Goal: Information Seeking & Learning: Learn about a topic

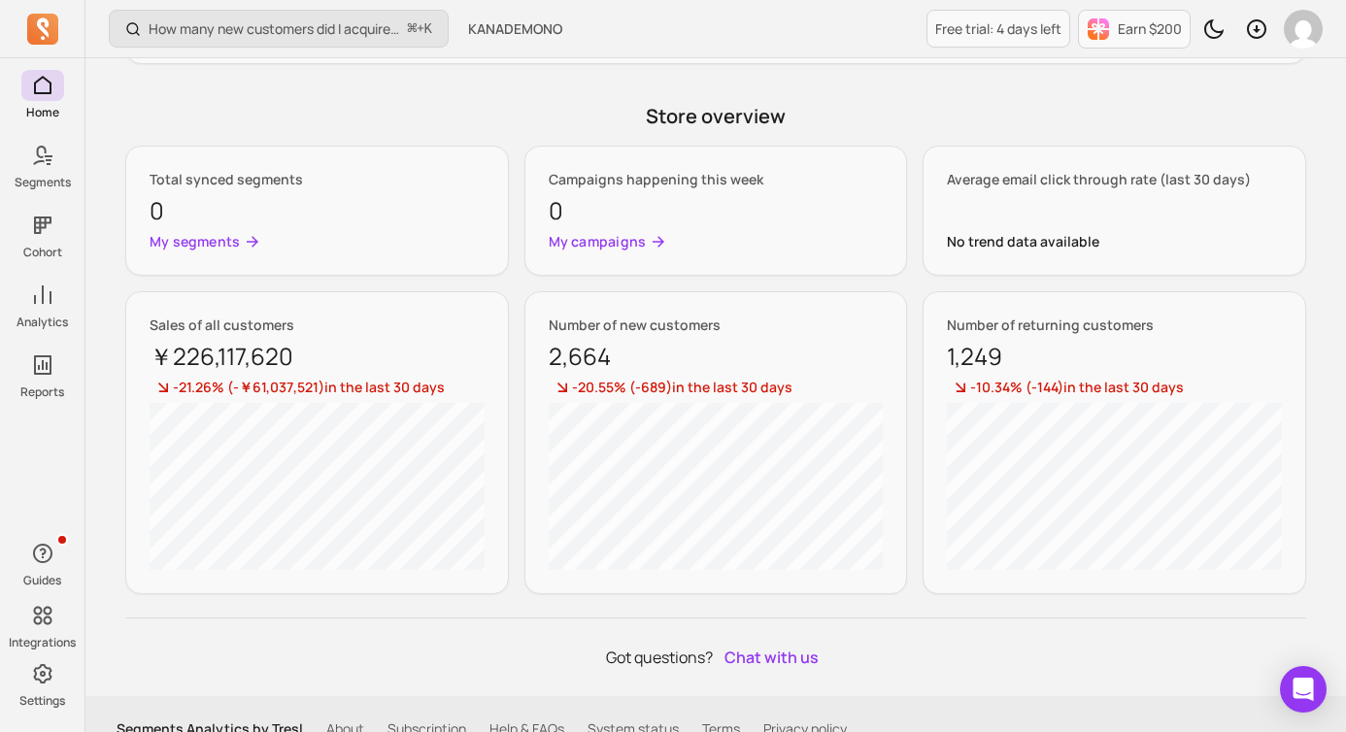
scroll to position [905, 0]
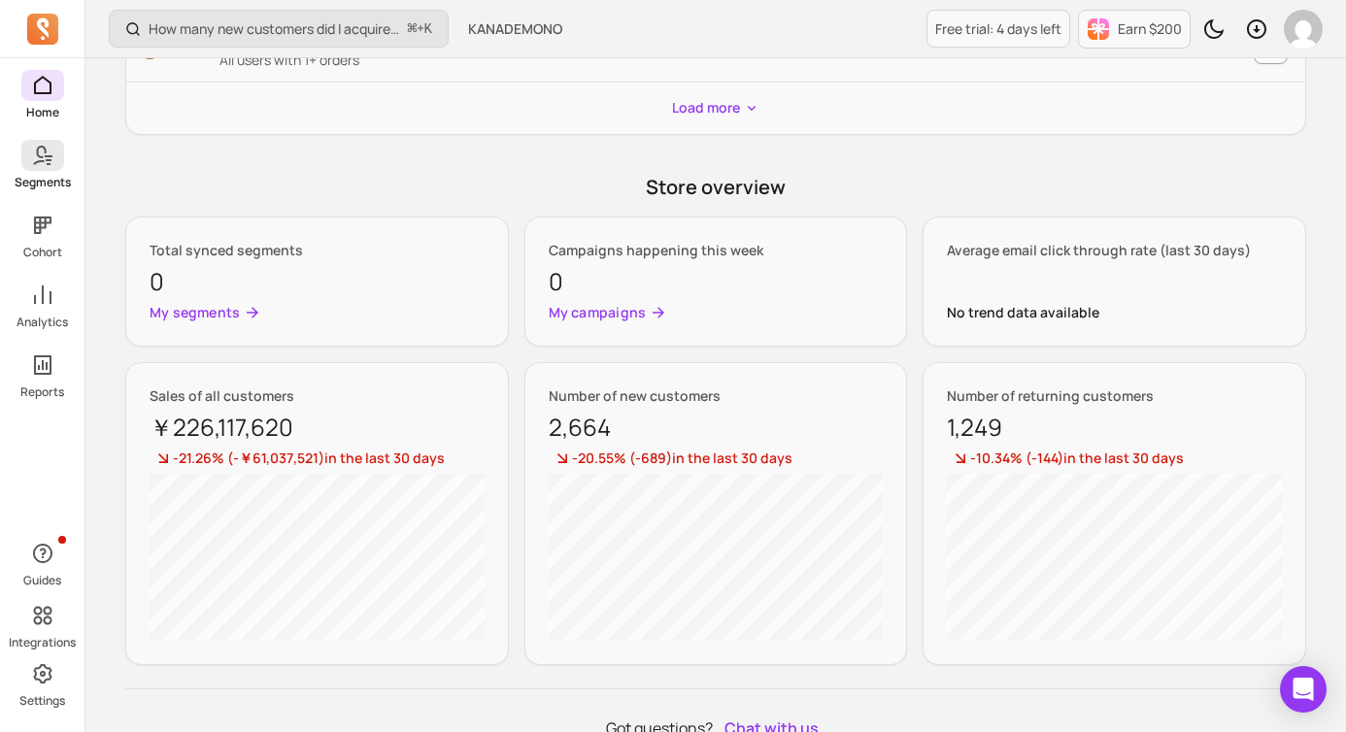
click at [48, 162] on icon at bounding box center [42, 155] width 23 height 23
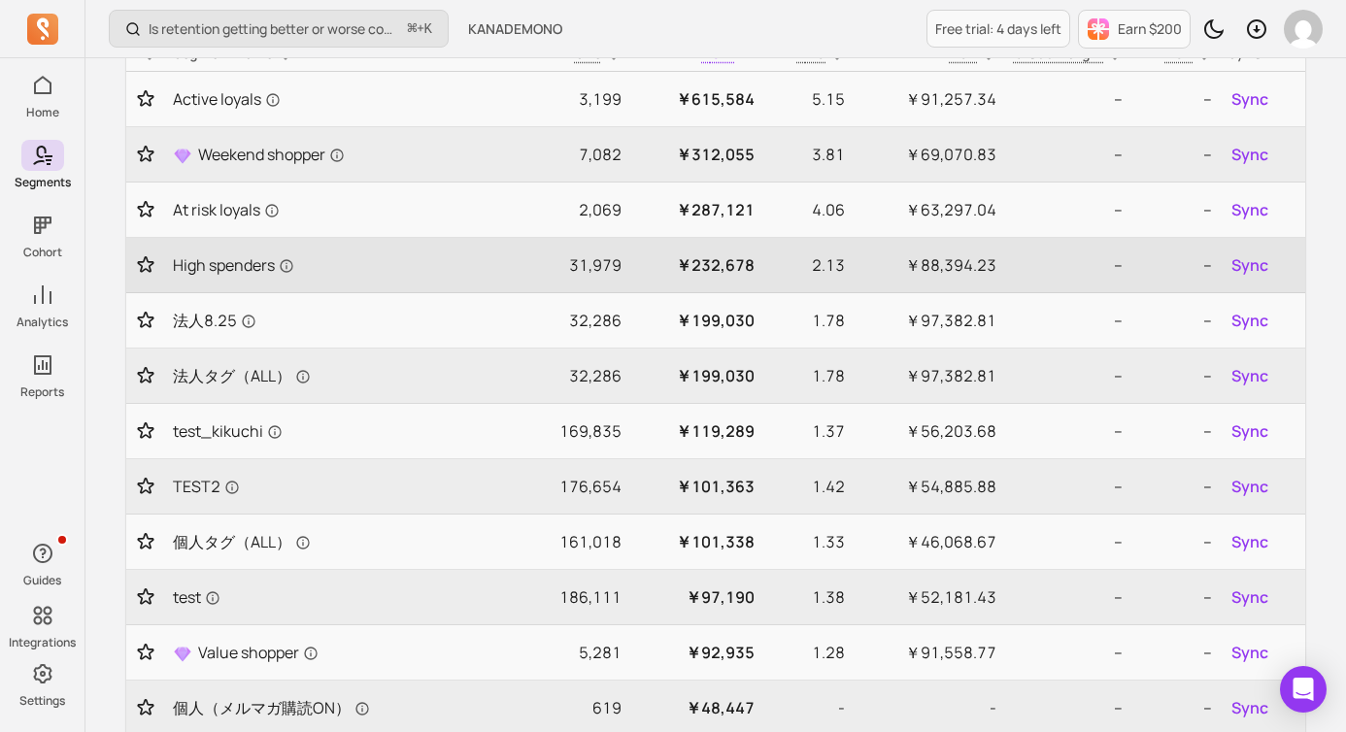
scroll to position [218, 0]
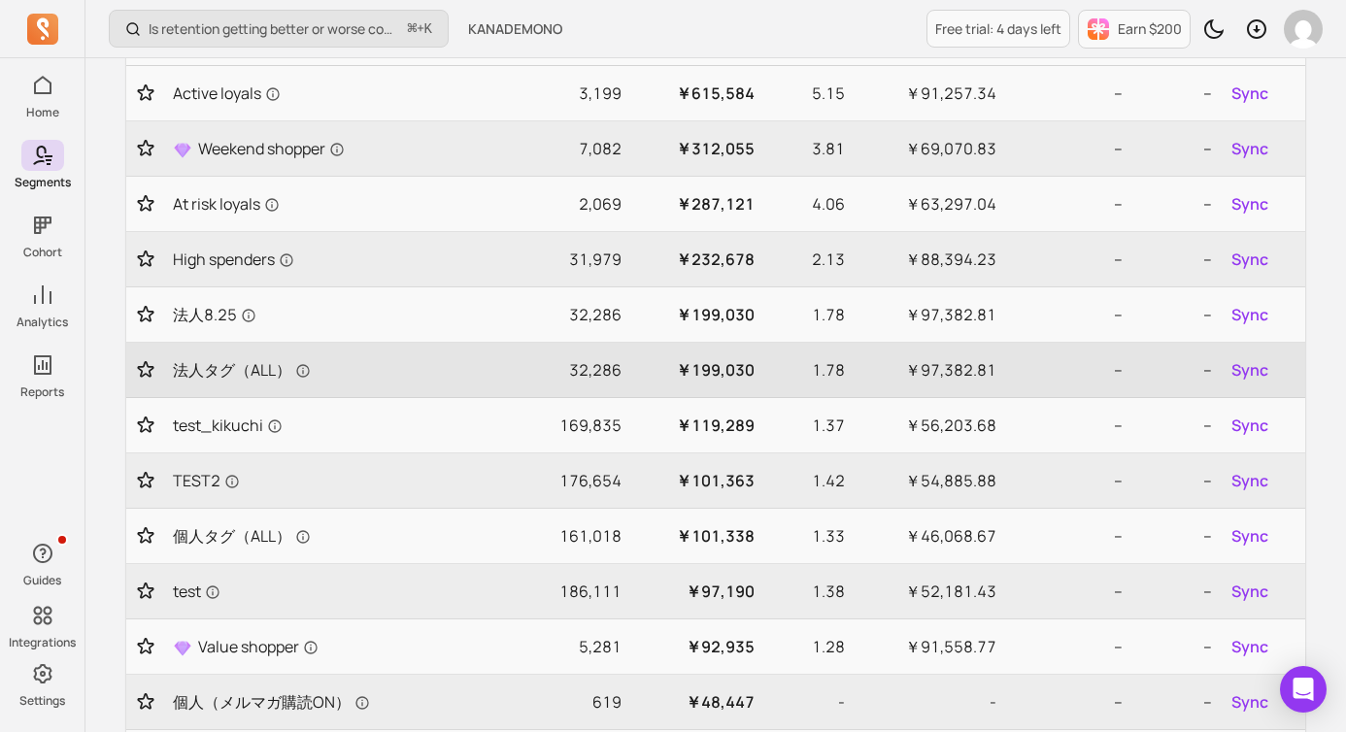
click at [609, 378] on p "32,286" at bounding box center [573, 369] width 94 height 23
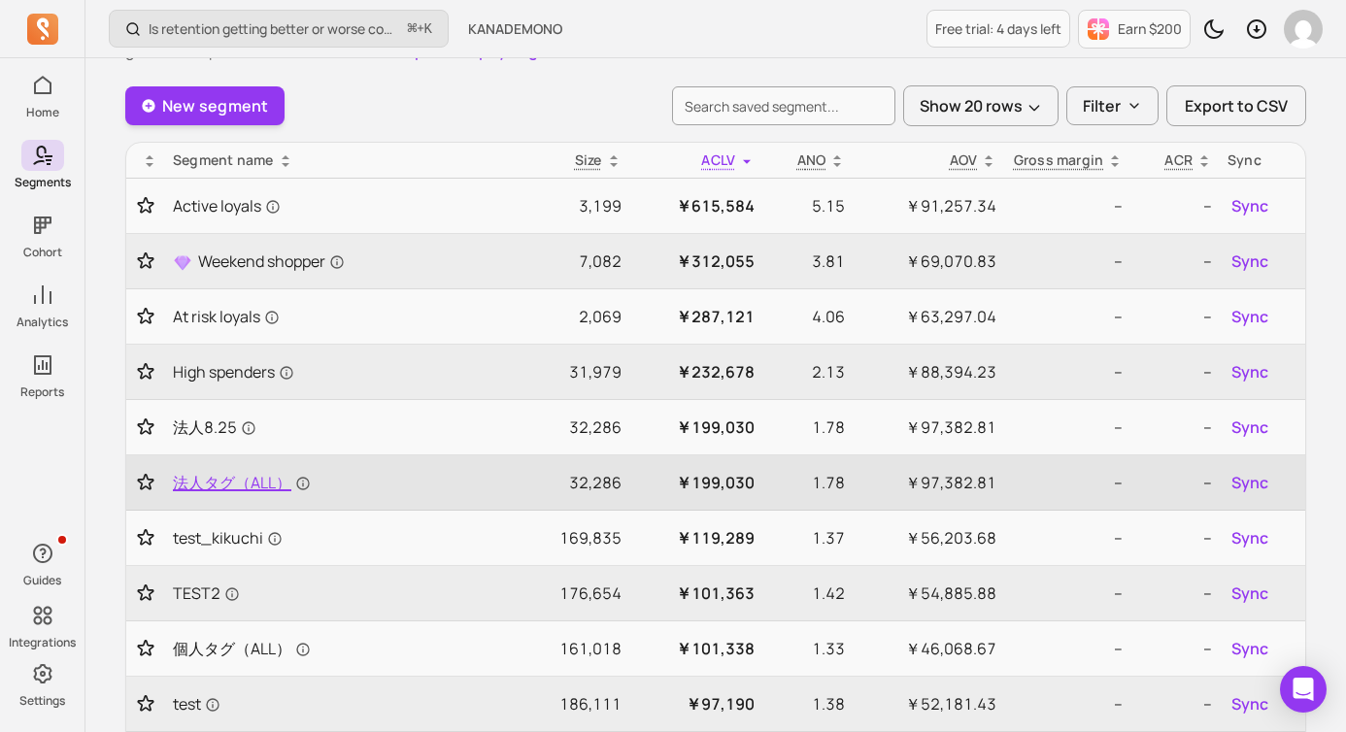
scroll to position [0, 0]
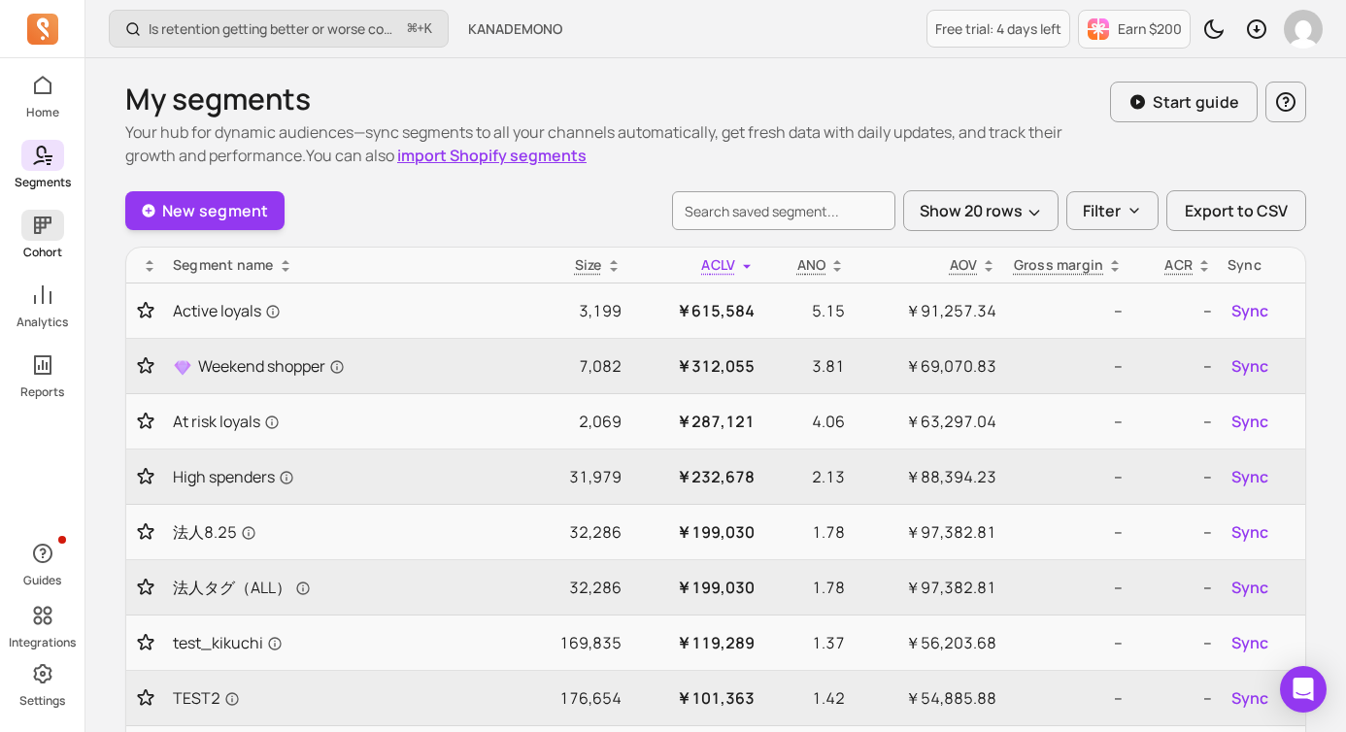
click at [44, 239] on span at bounding box center [42, 225] width 43 height 31
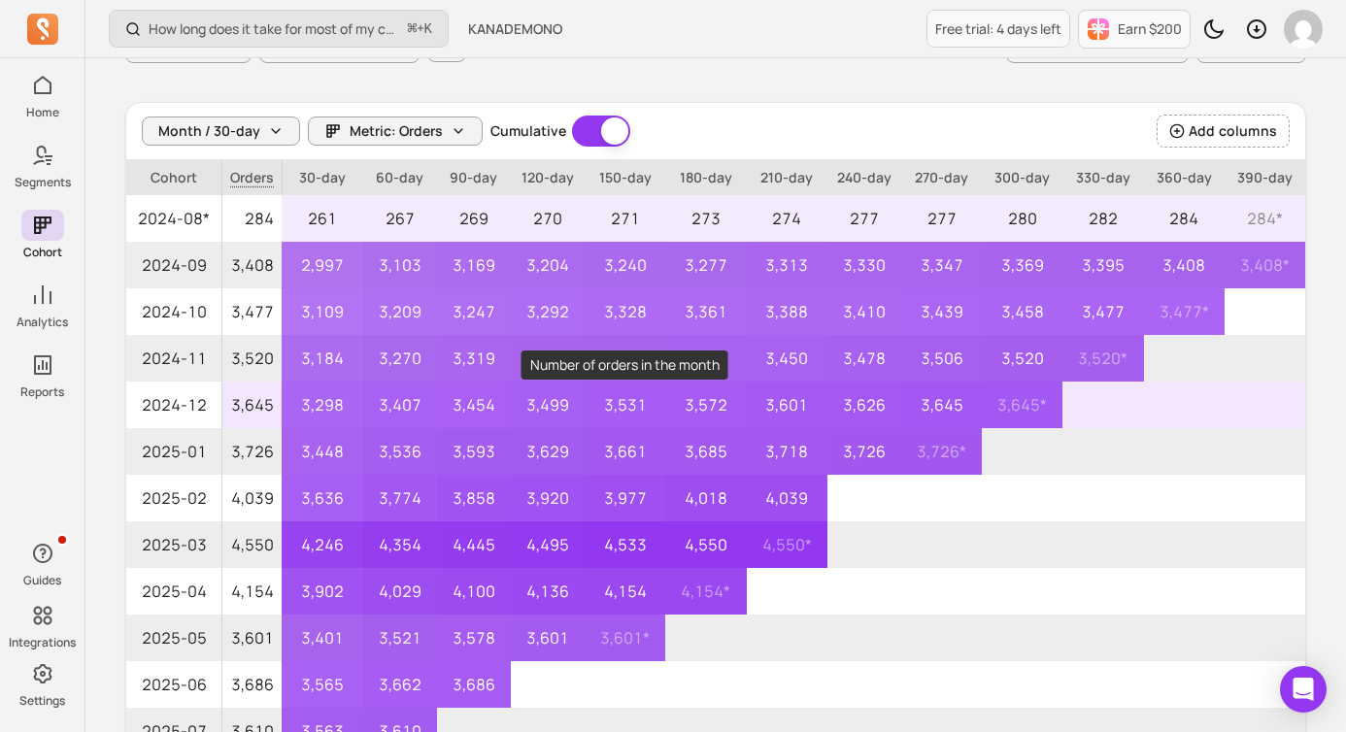
scroll to position [169, 0]
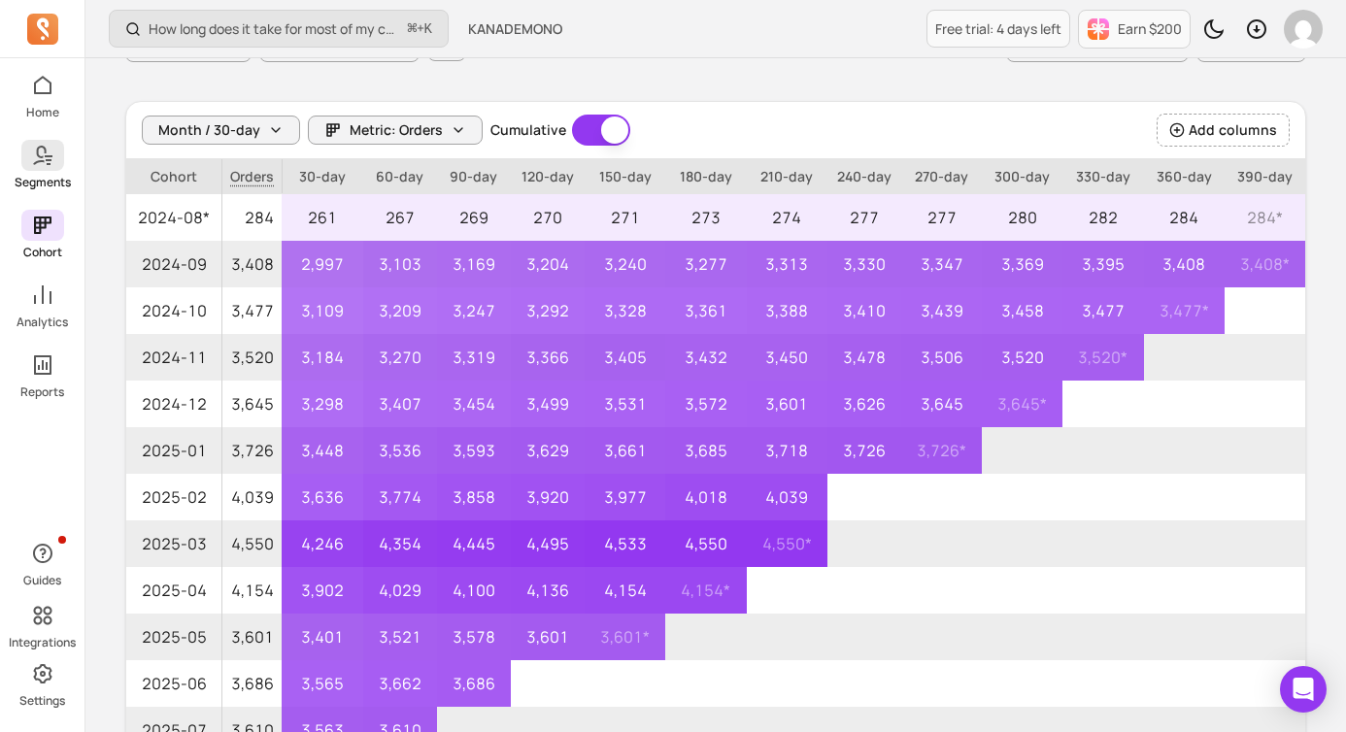
click at [45, 176] on p "Segments" at bounding box center [43, 183] width 56 height 16
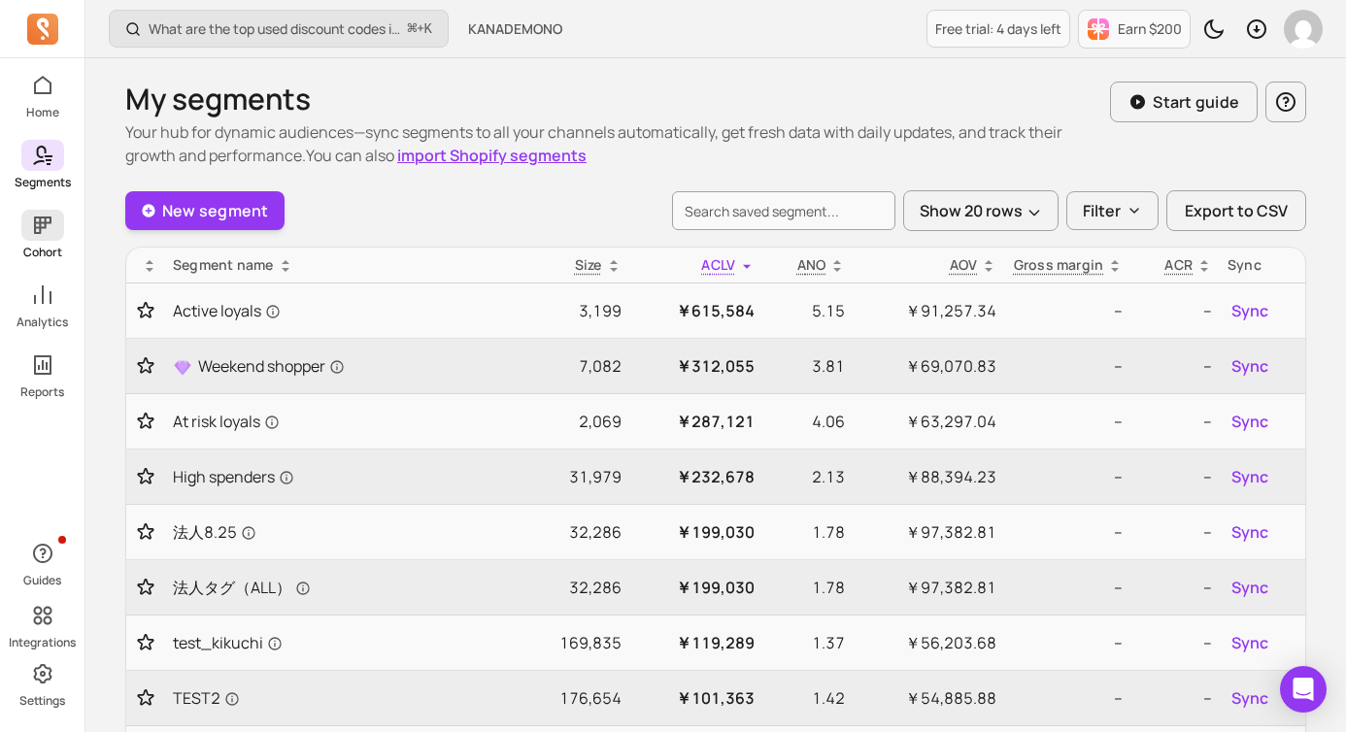
click at [41, 238] on span at bounding box center [42, 225] width 43 height 31
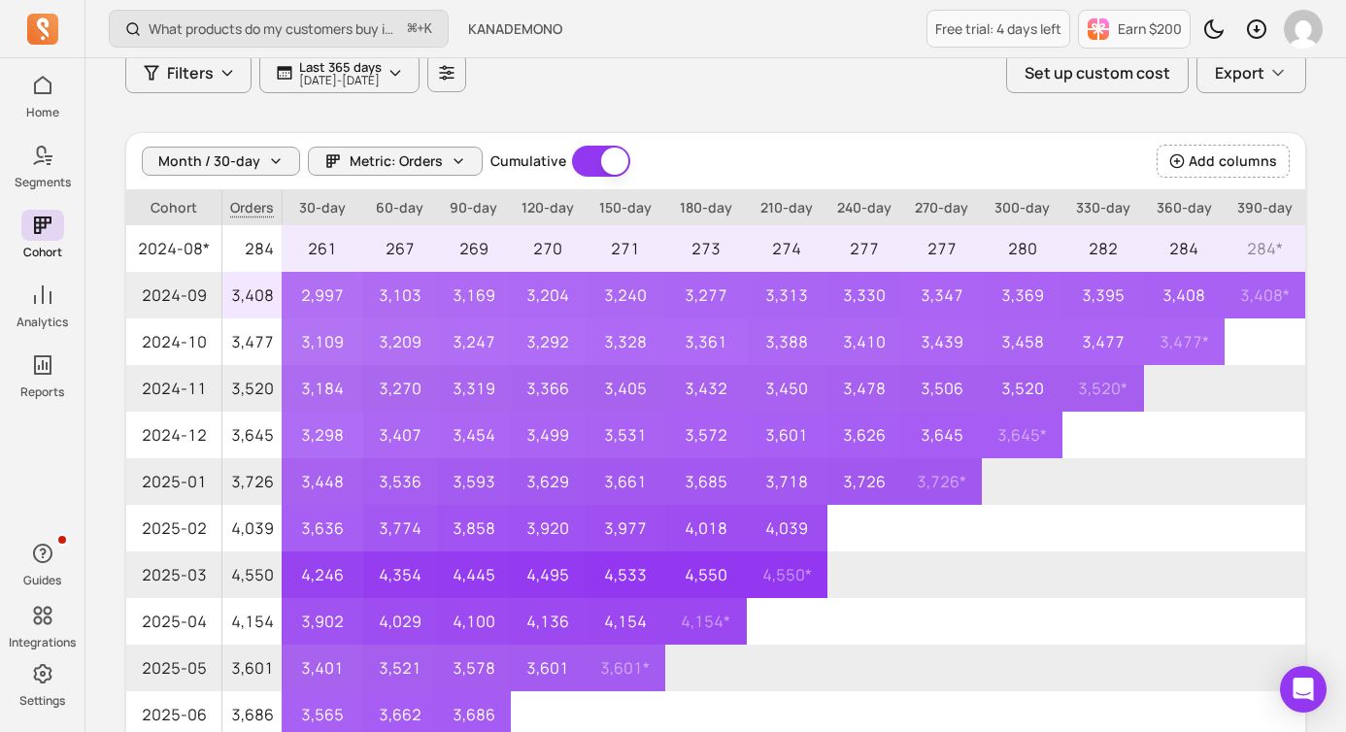
scroll to position [98, 0]
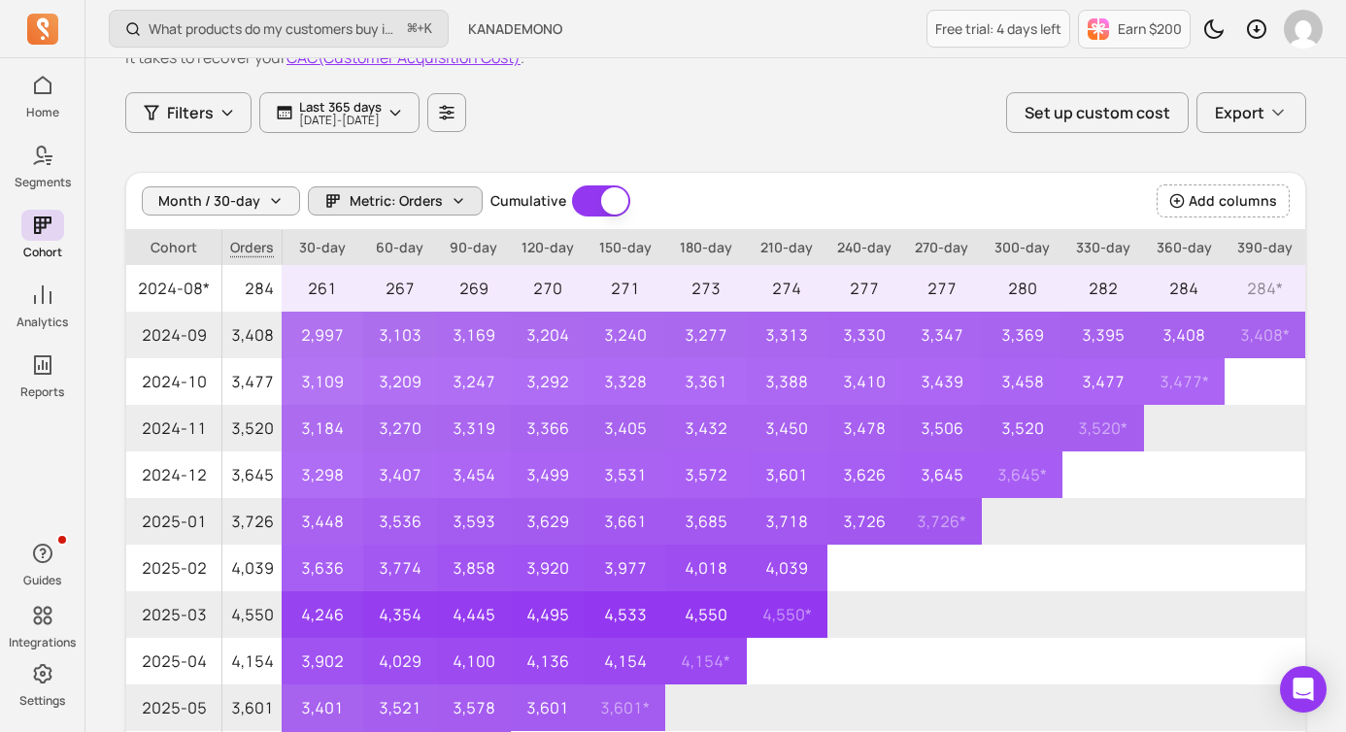
click at [425, 194] on span "Metric: Orders" at bounding box center [396, 200] width 93 height 19
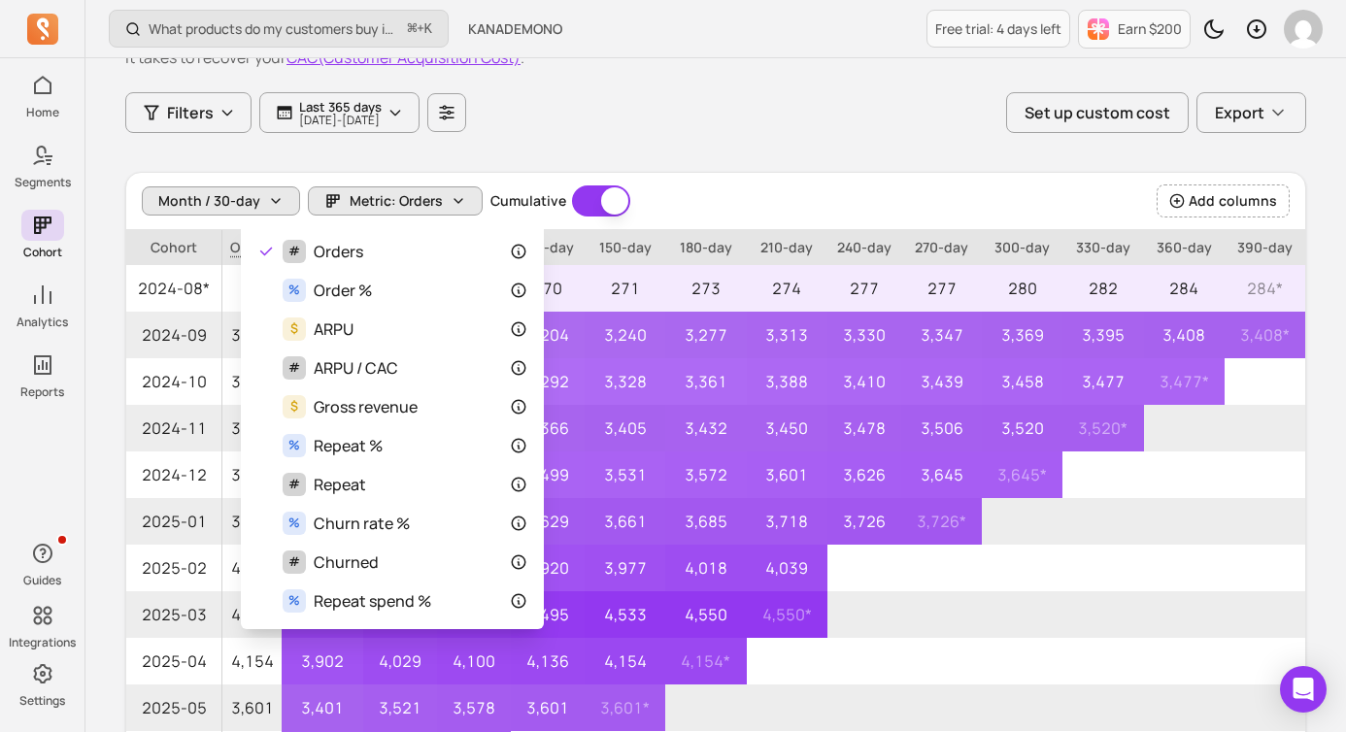
click at [271, 200] on div "Month / 30-day Metric: Orders Cumulative Cumulative" at bounding box center [386, 200] width 489 height 31
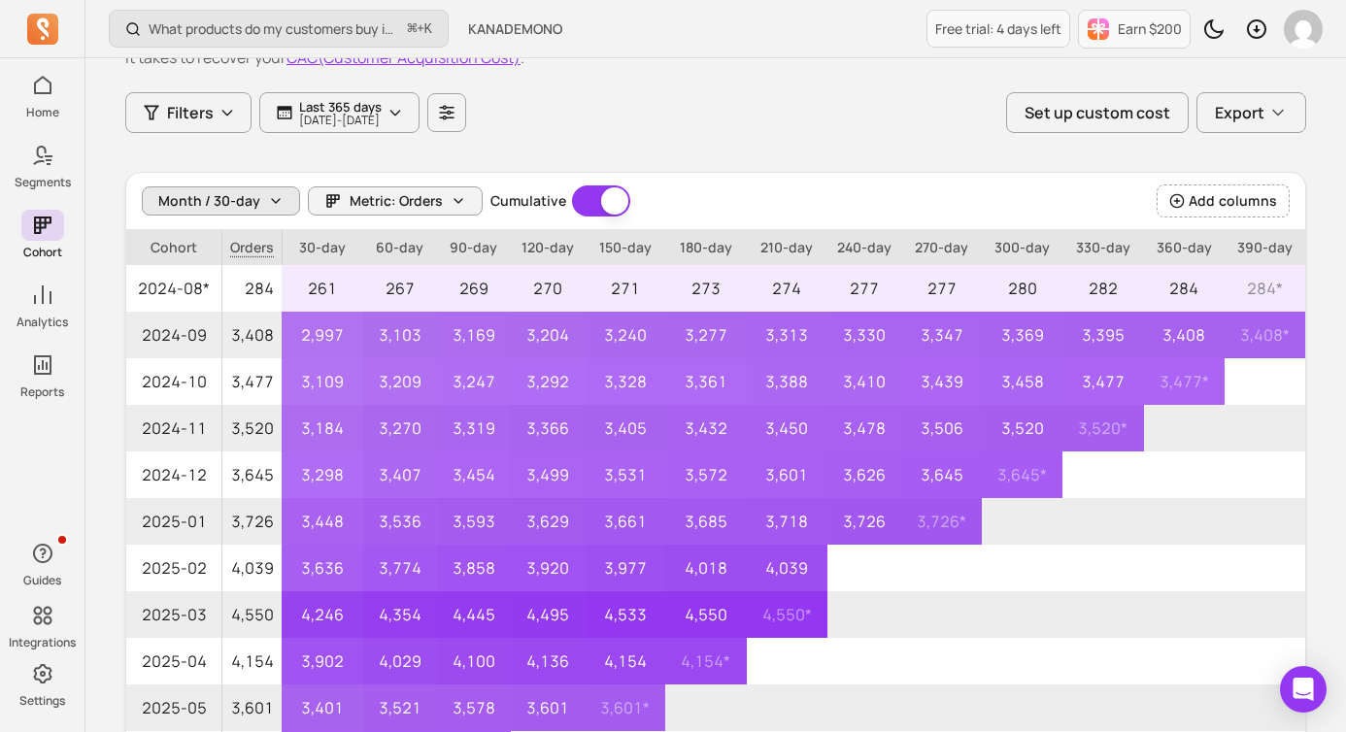
click at [272, 200] on icon "button" at bounding box center [276, 201] width 8 height 4
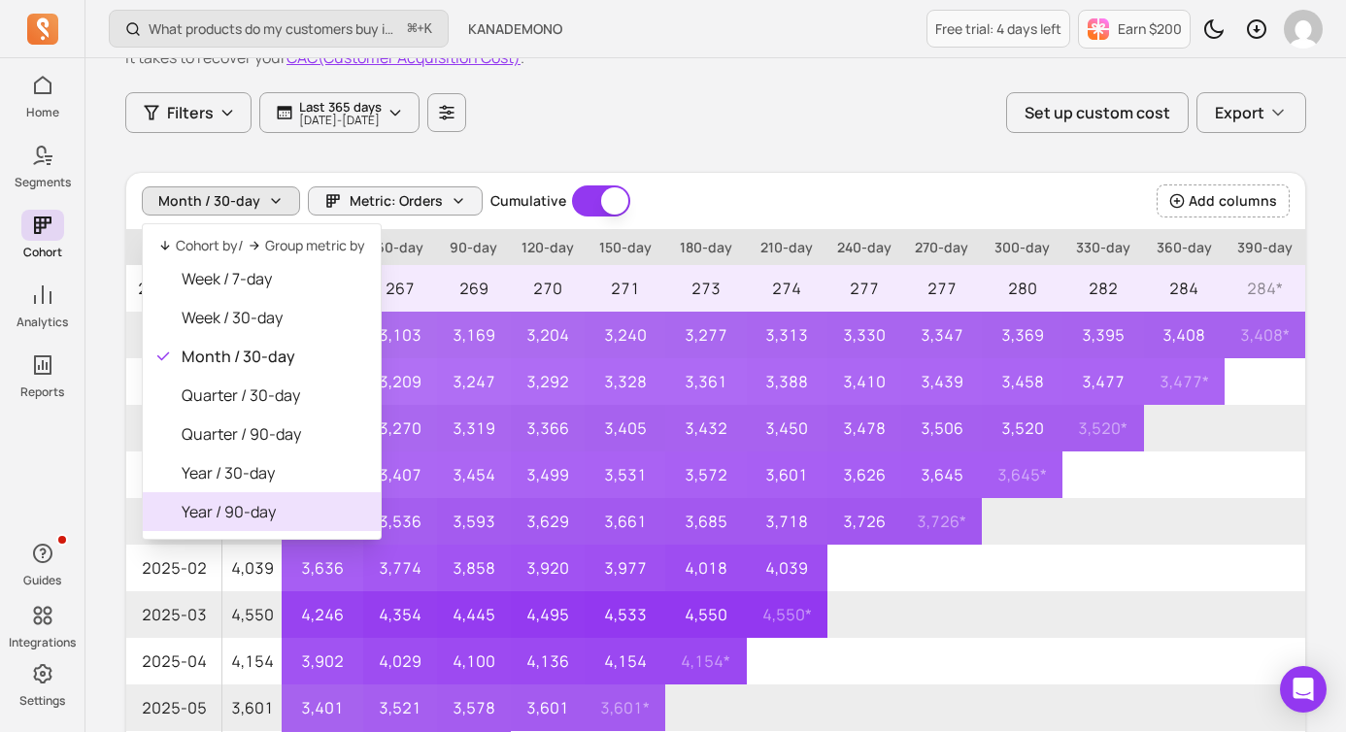
click at [290, 501] on span "Year / 90-day" at bounding box center [274, 511] width 184 height 23
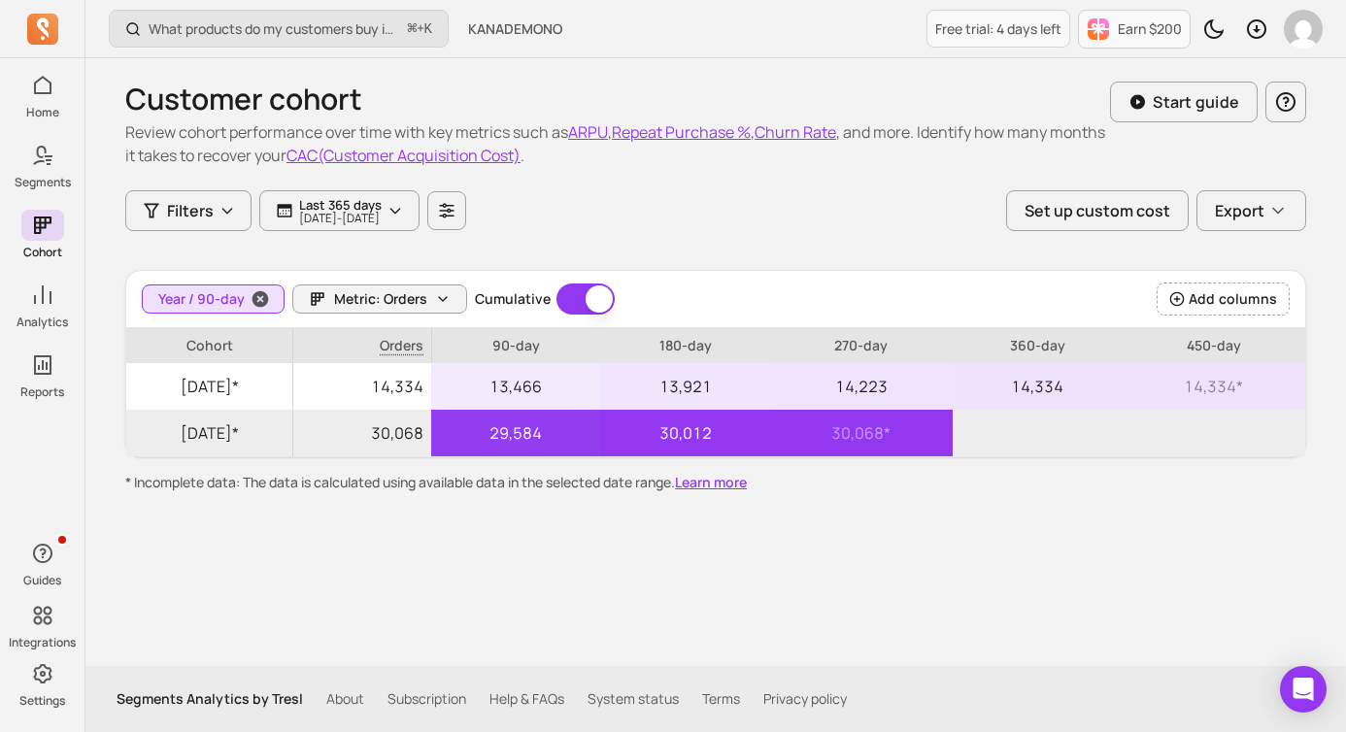
click at [226, 303] on span "Year / 90-day" at bounding box center [201, 298] width 86 height 19
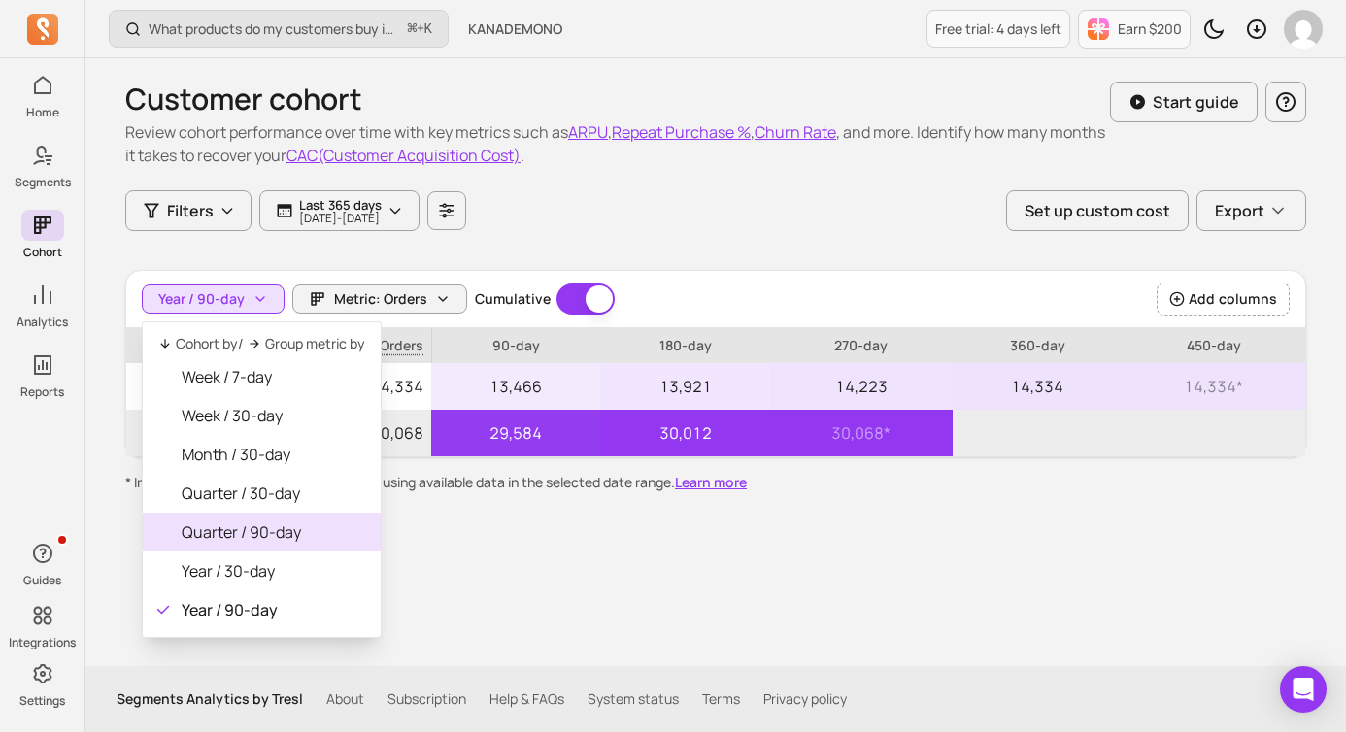
click at [270, 526] on span "Quarter / 90-day" at bounding box center [274, 532] width 184 height 23
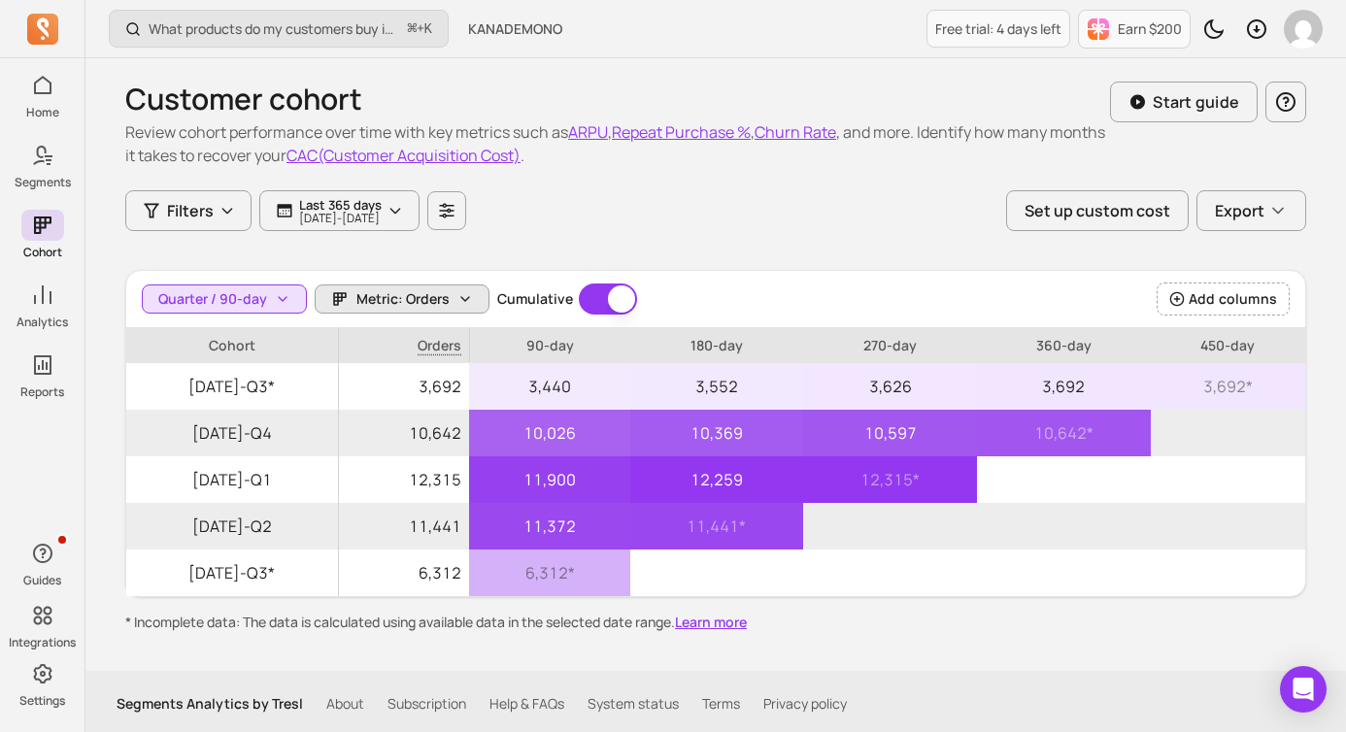
click at [432, 306] on span "Metric: Orders" at bounding box center [402, 298] width 93 height 19
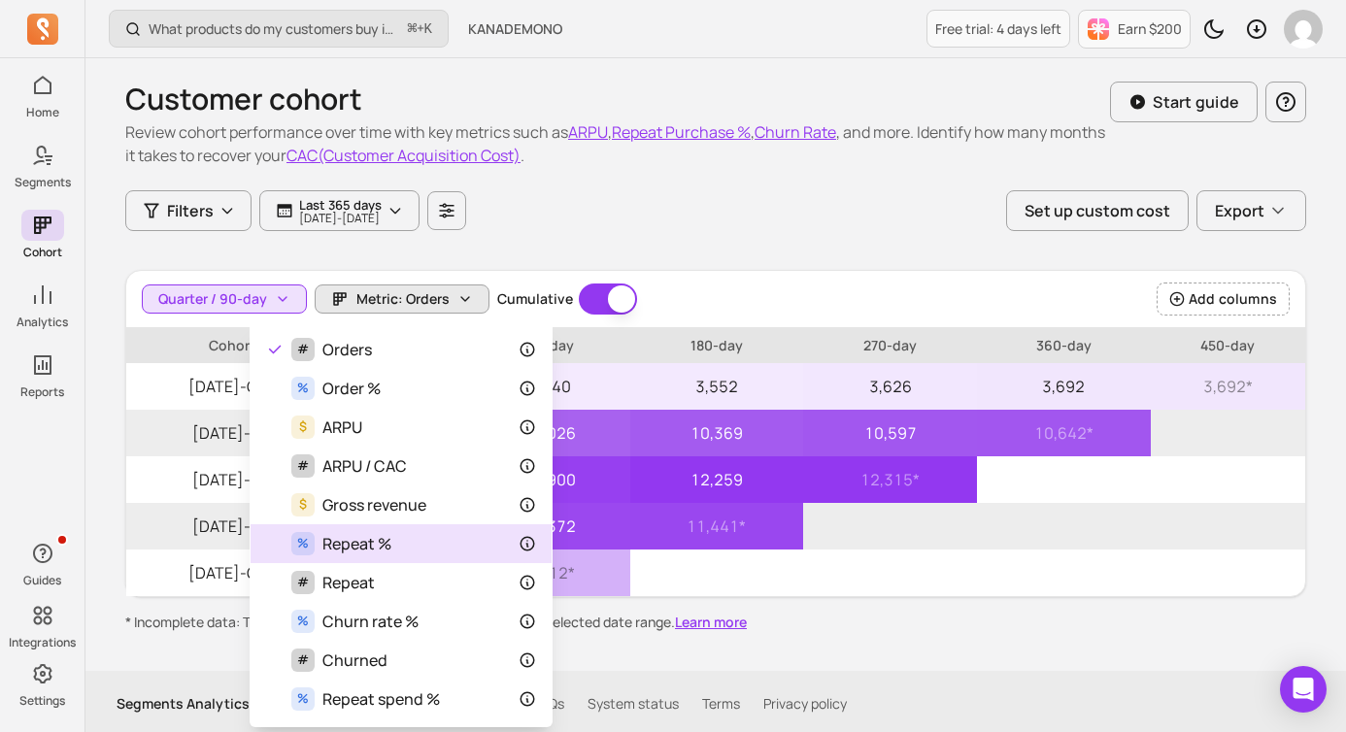
click at [447, 546] on div "% Repeat %" at bounding box center [401, 543] width 270 height 23
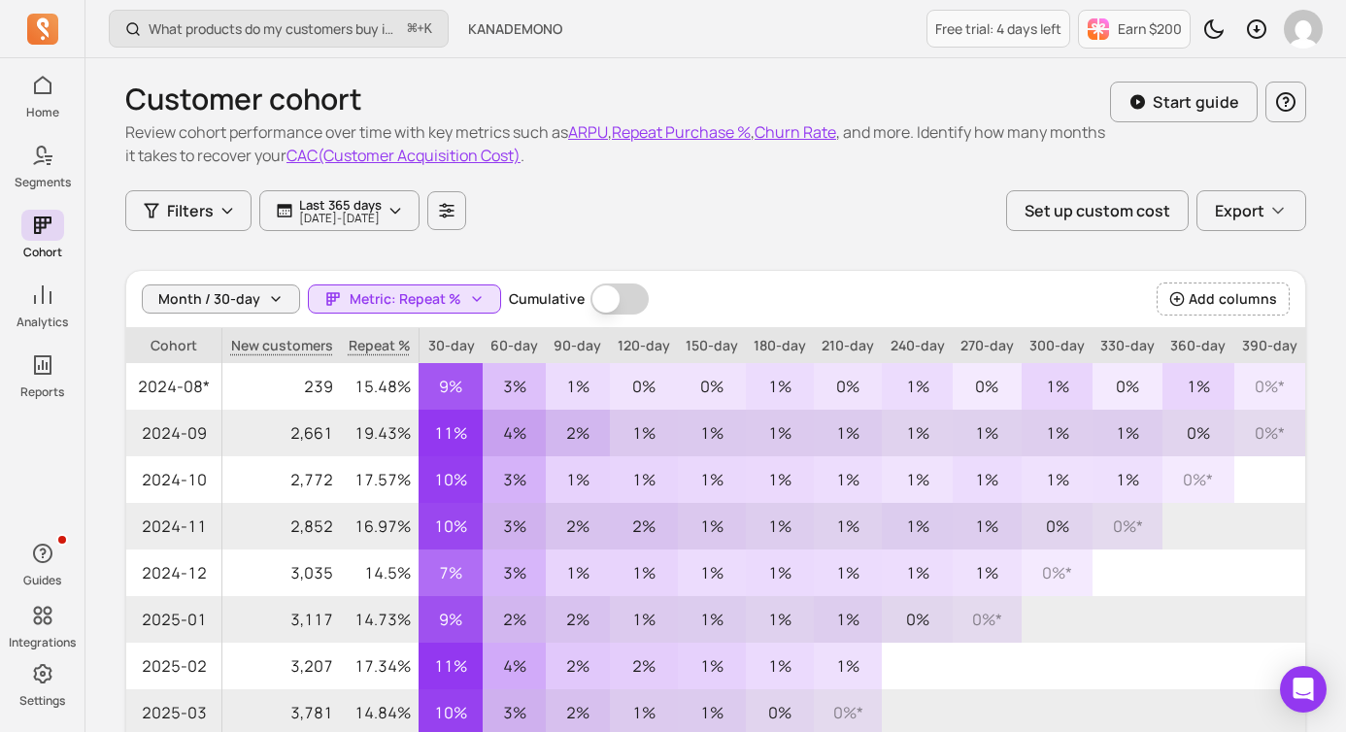
click at [686, 217] on div "Filters Last 365 days [DATE] - [DATE] Set up custom cost Export" at bounding box center [715, 210] width 1181 height 41
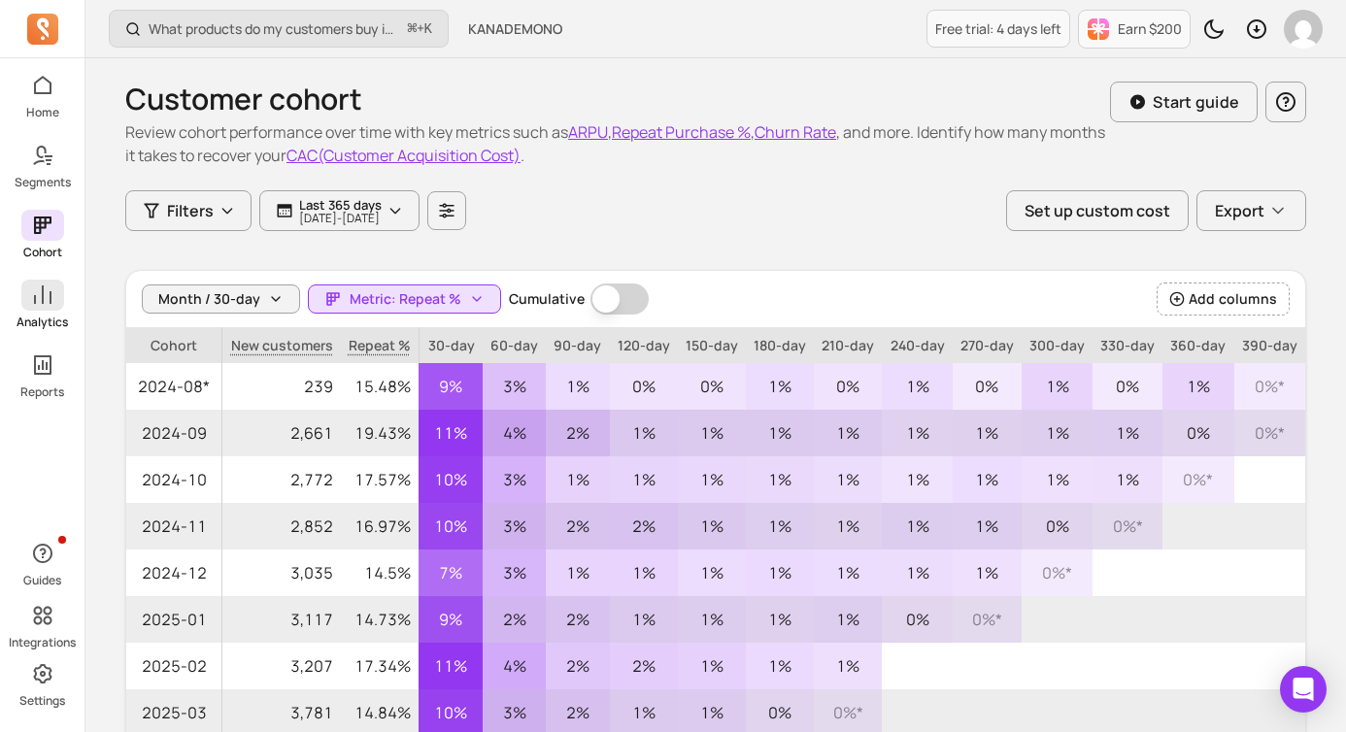
click at [37, 297] on icon at bounding box center [42, 295] width 23 height 23
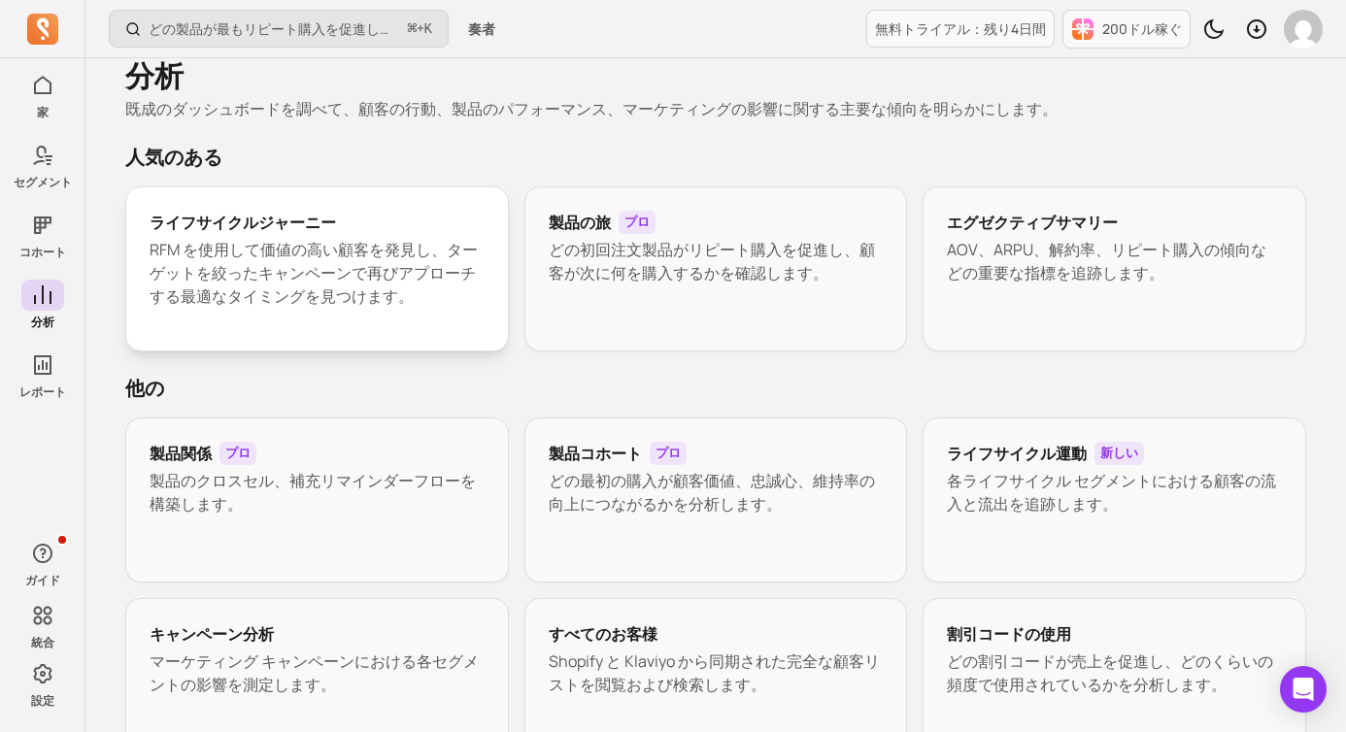
scroll to position [22, 0]
click at [408, 260] on font "RFM を使用して価値の高い顧客を発見し、ターゲットを絞ったキャンペーンで再びアプローチする最適なタイミングを見つけます。" at bounding box center [314, 274] width 328 height 68
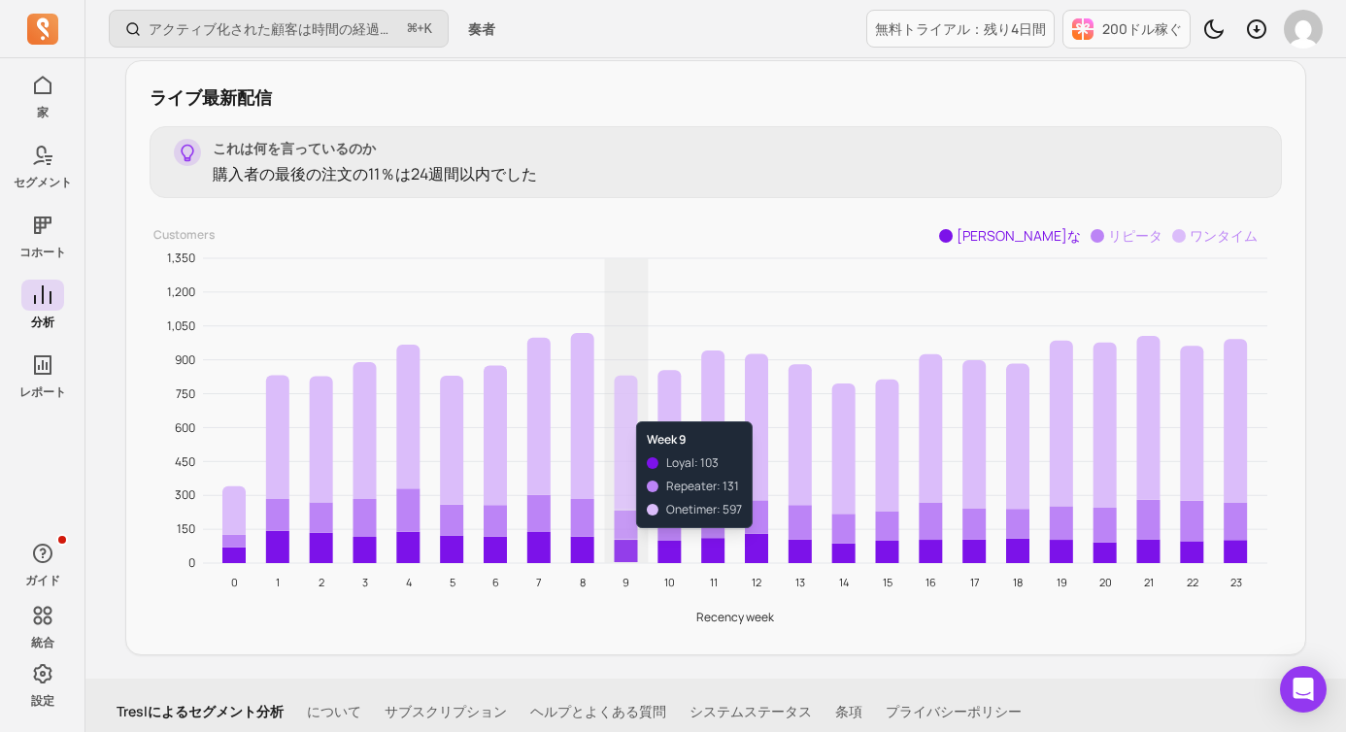
scroll to position [2331, 0]
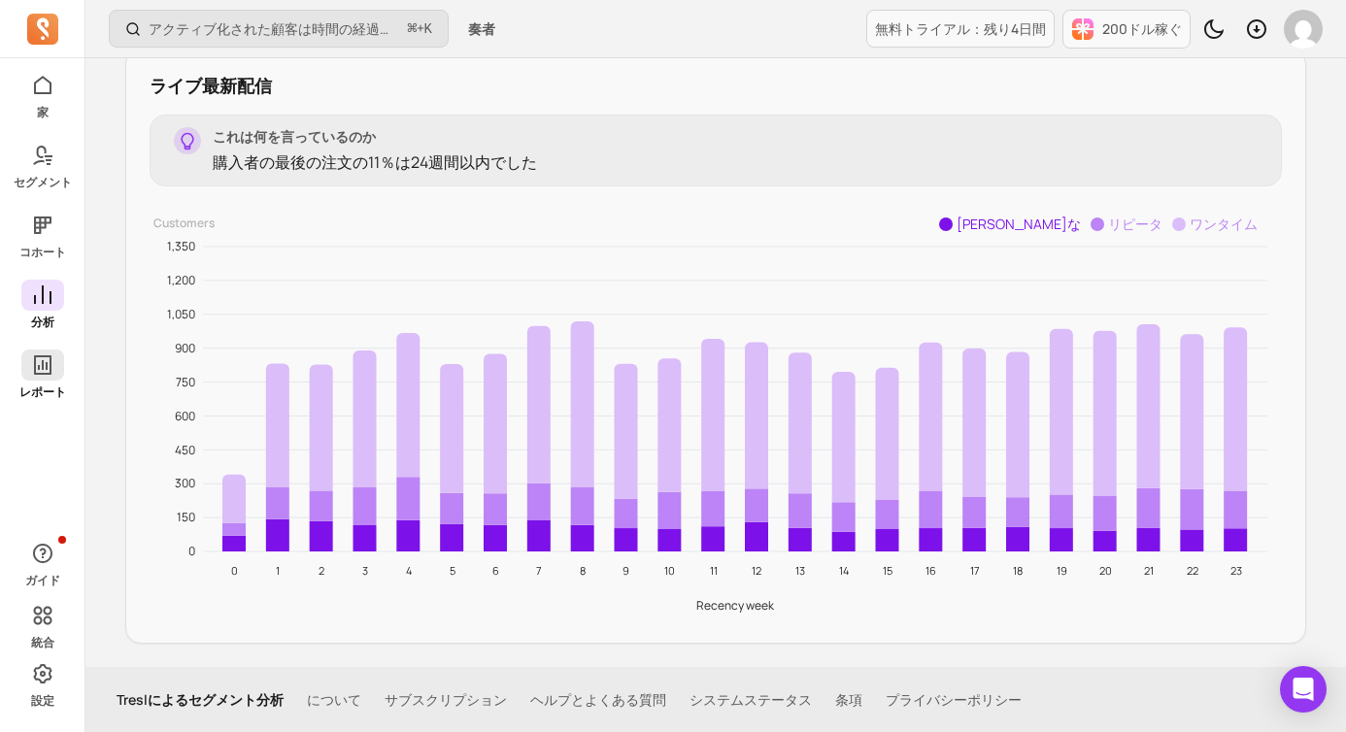
click at [48, 371] on icon at bounding box center [42, 365] width 23 height 23
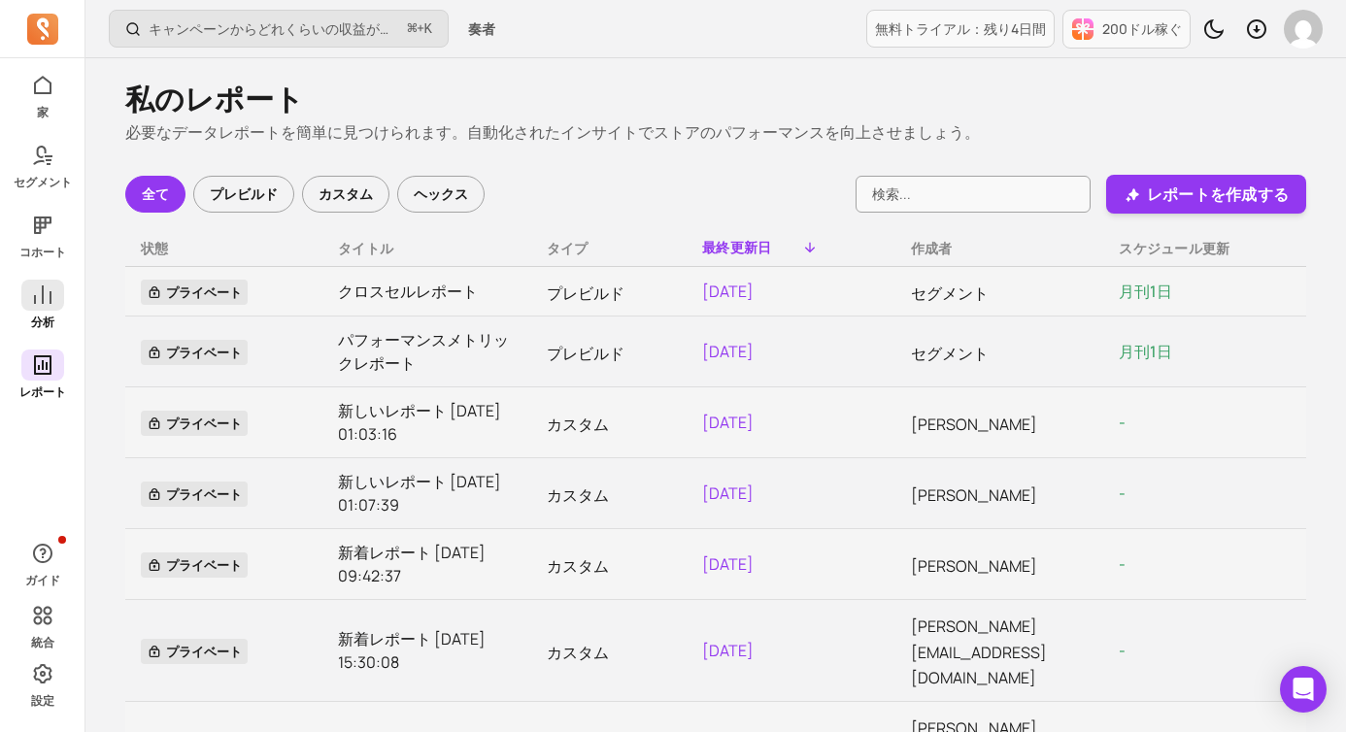
click at [32, 306] on icon at bounding box center [42, 295] width 23 height 23
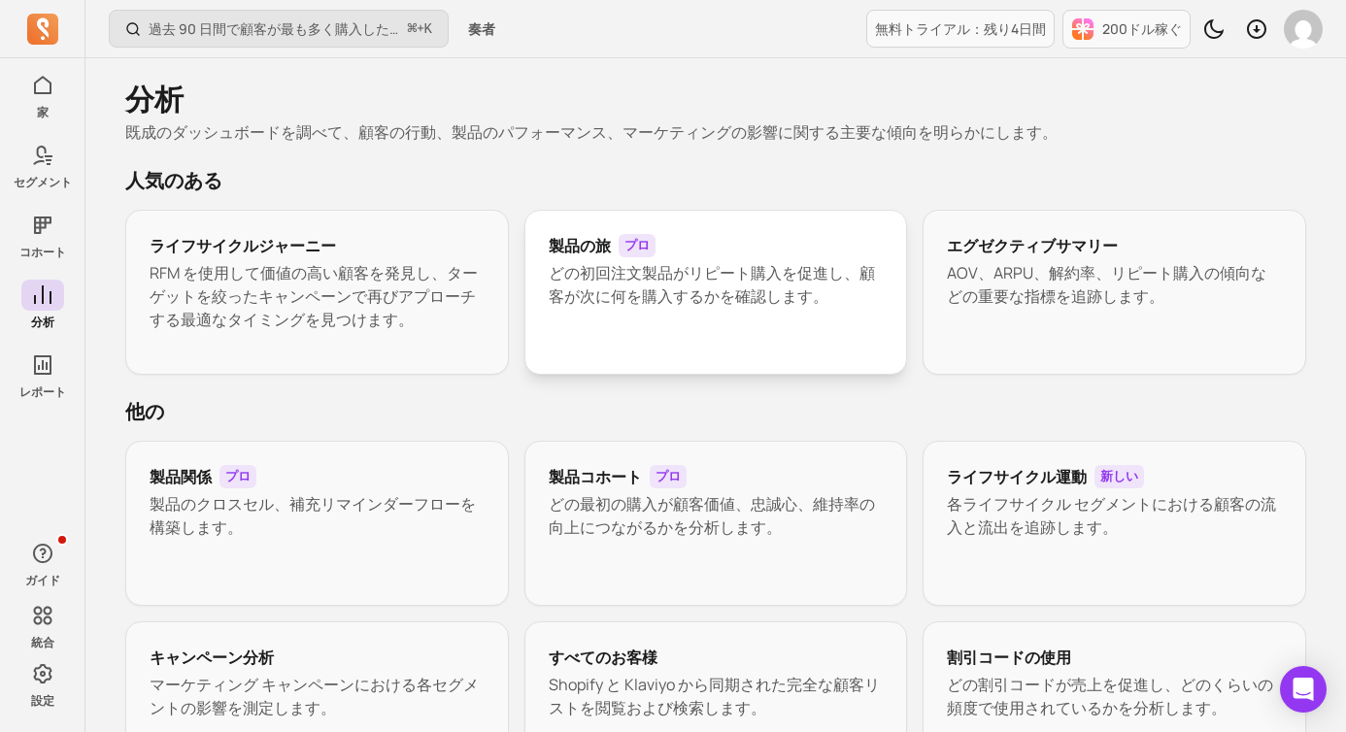
click at [735, 344] on div "製品の旅 プロ どの初回注文製品がリピート購入を促進し、顧客が次に何を購入するかを確認します。" at bounding box center [716, 292] width 384 height 165
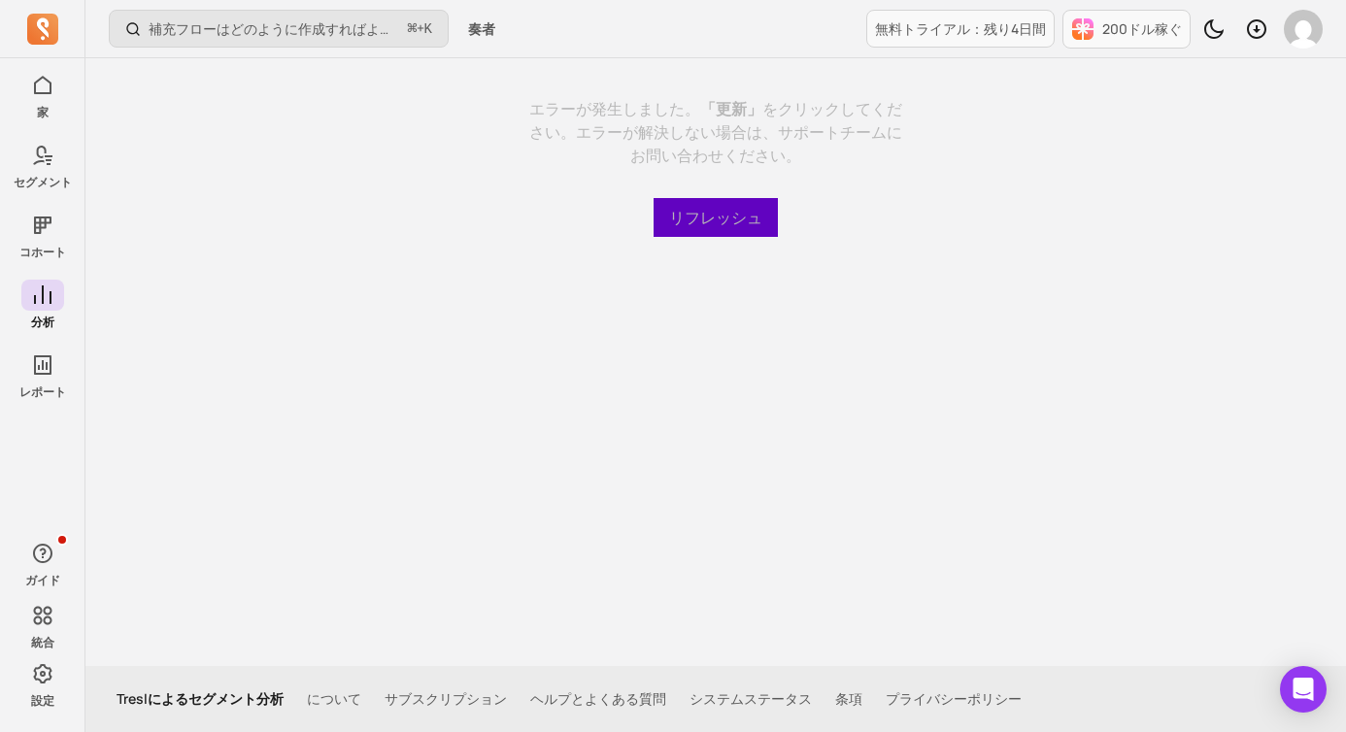
click at [697, 218] on font "リフレッシュ" at bounding box center [715, 217] width 93 height 21
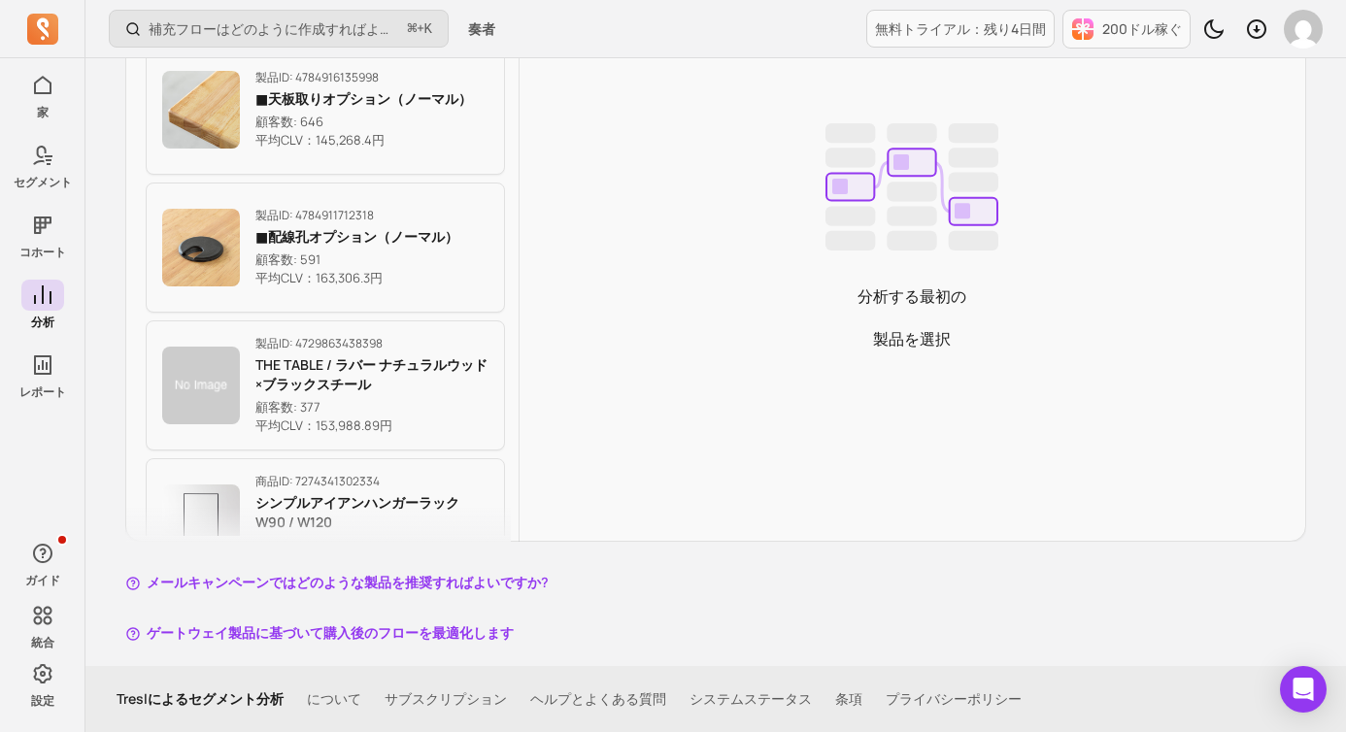
scroll to position [527, 0]
click at [495, 586] on font "メールキャンペーンではどのような製品を推奨すればよいですか?" at bounding box center [348, 583] width 402 height 18
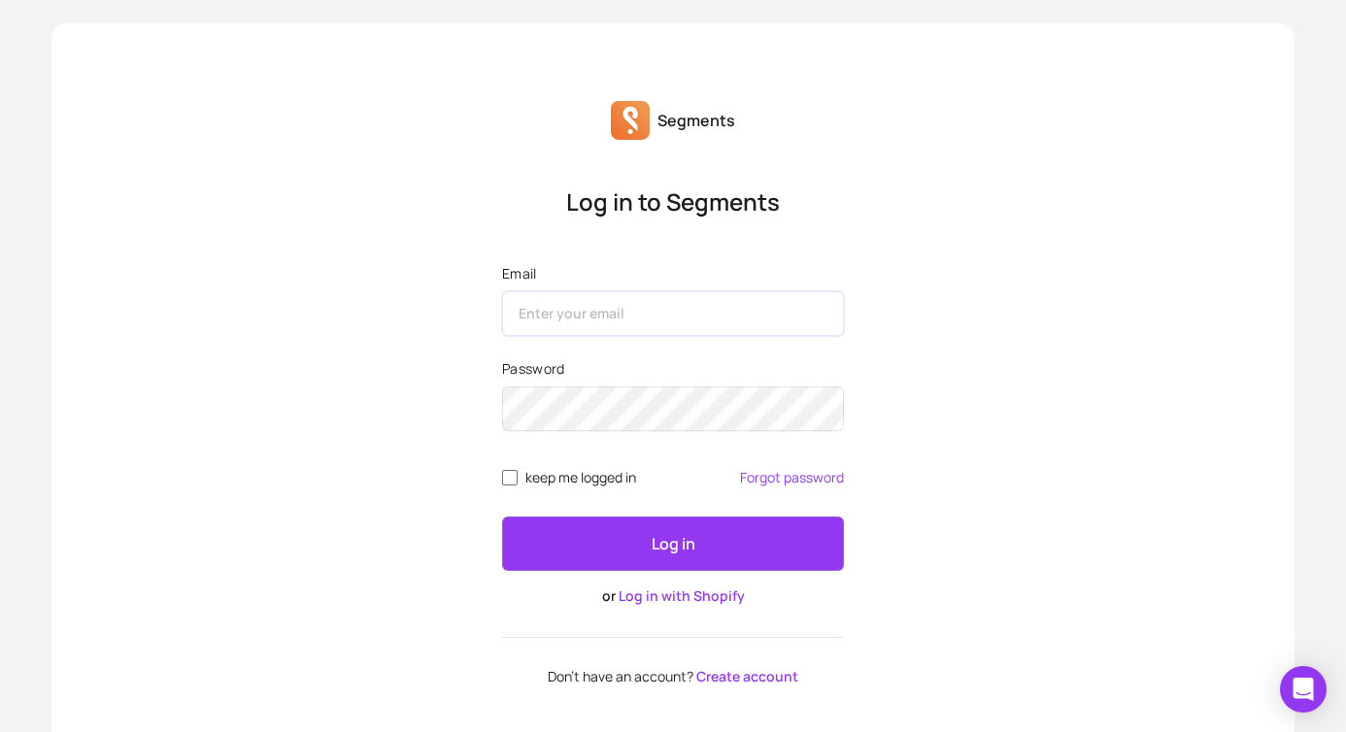
click at [624, 319] on input "Email" at bounding box center [673, 313] width 342 height 45
type input "satoko.miura@bydesign.co.jp"
click at [856, 297] on div "Log in to Segments Email satoko.miura@bydesign.co.jp Password keep me logged in…" at bounding box center [673, 435] width 373 height 498
click at [720, 587] on link "Log in with Shopify" at bounding box center [682, 596] width 126 height 18
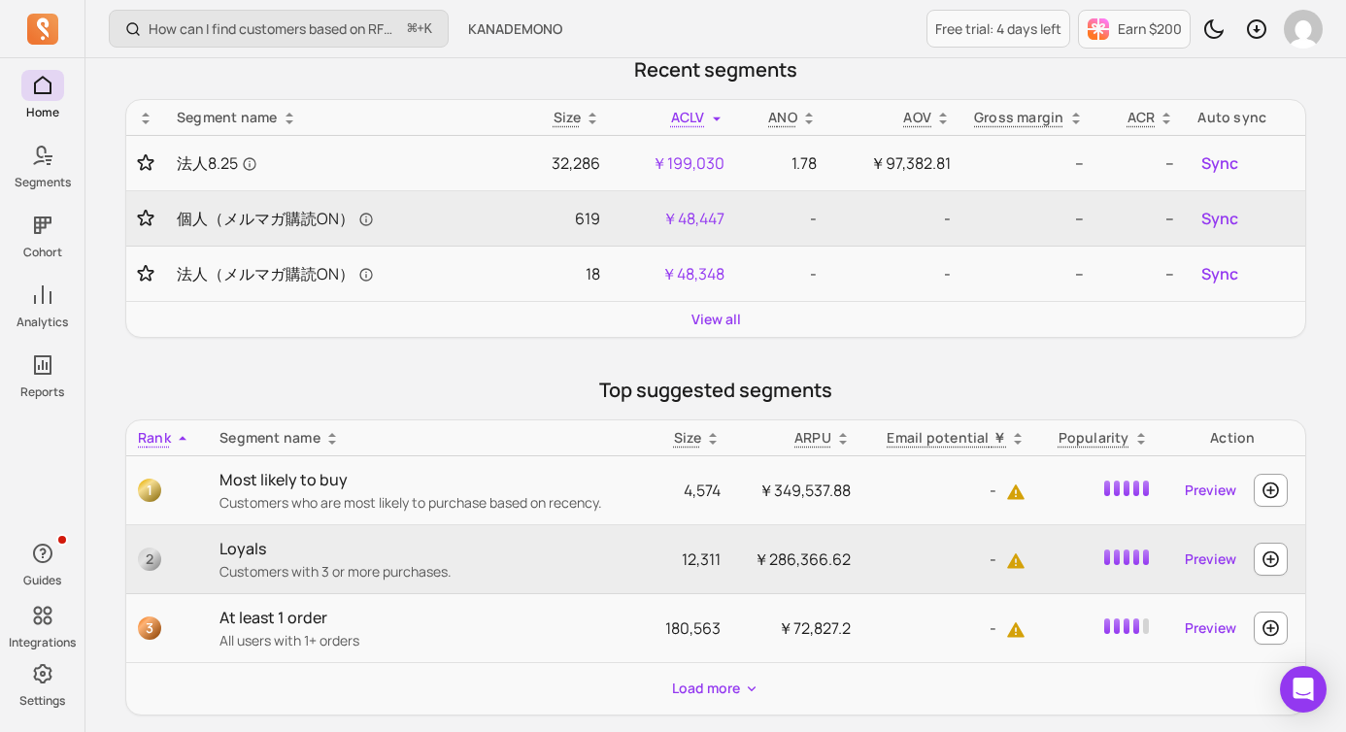
scroll to position [323, 0]
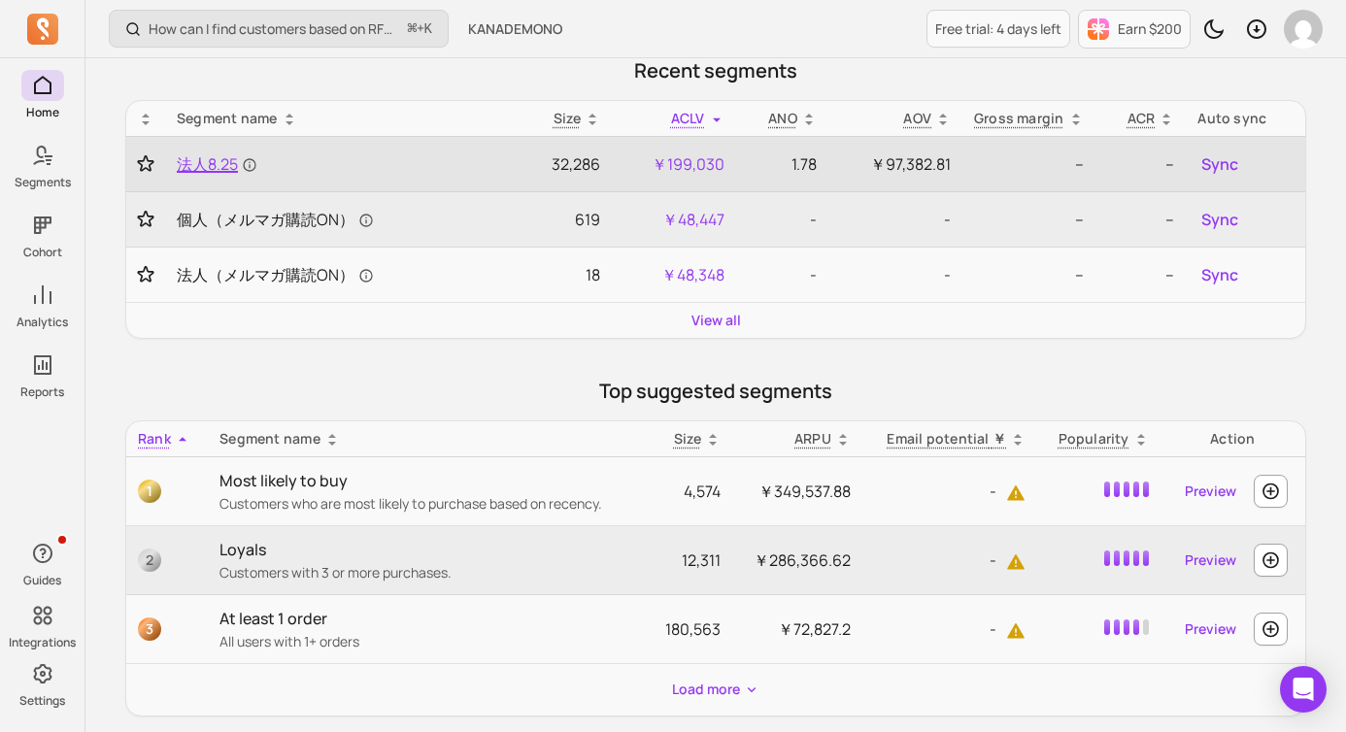
click at [216, 161] on span "法人8.25" at bounding box center [217, 163] width 81 height 23
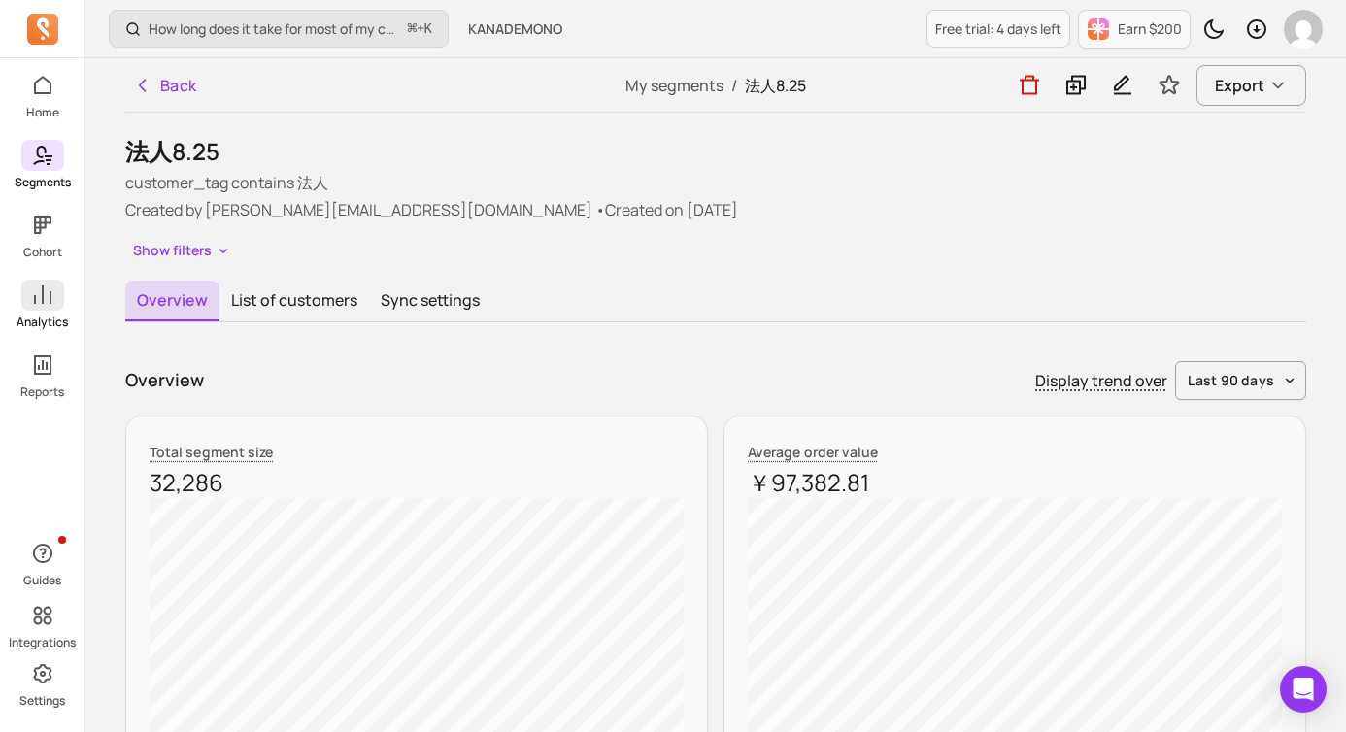
click at [51, 301] on icon at bounding box center [42, 295] width 23 height 23
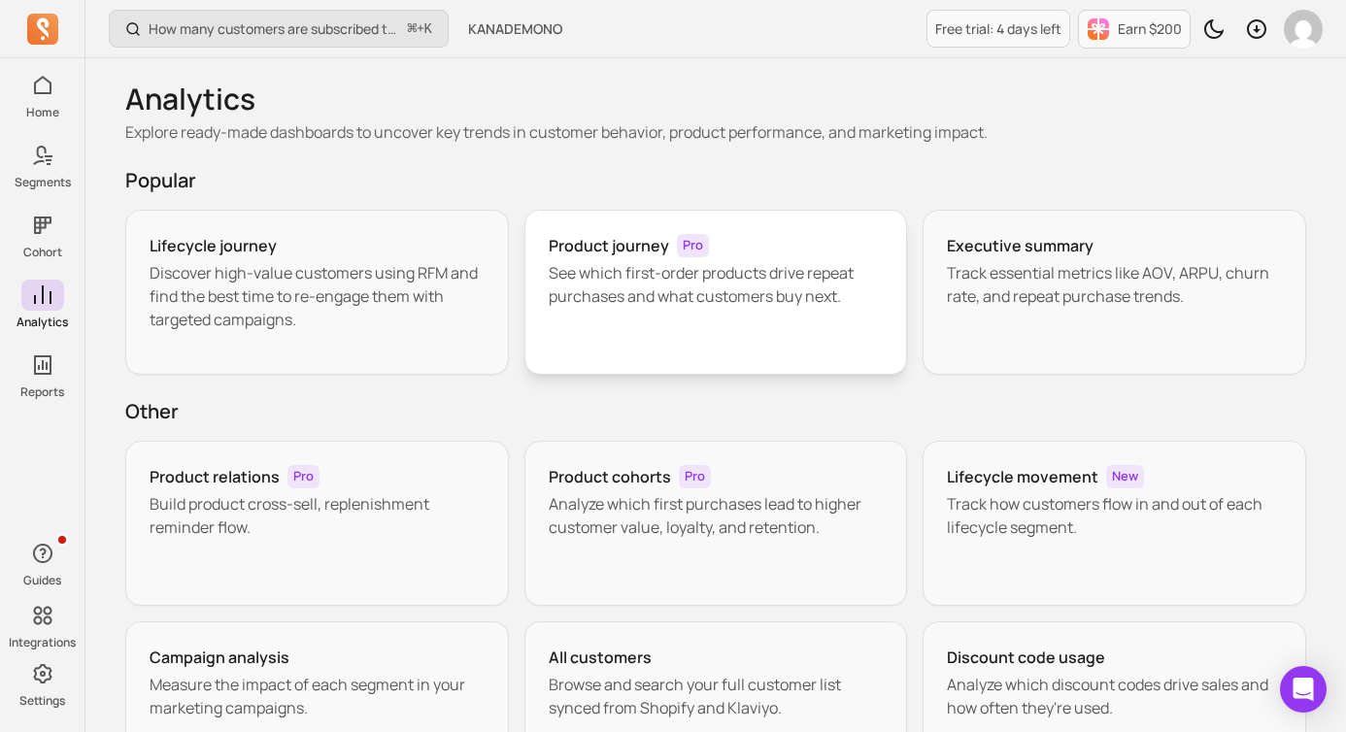
click at [659, 342] on div "Product journey Pro See which first-order products drive repeat purchases and w…" at bounding box center [716, 292] width 384 height 165
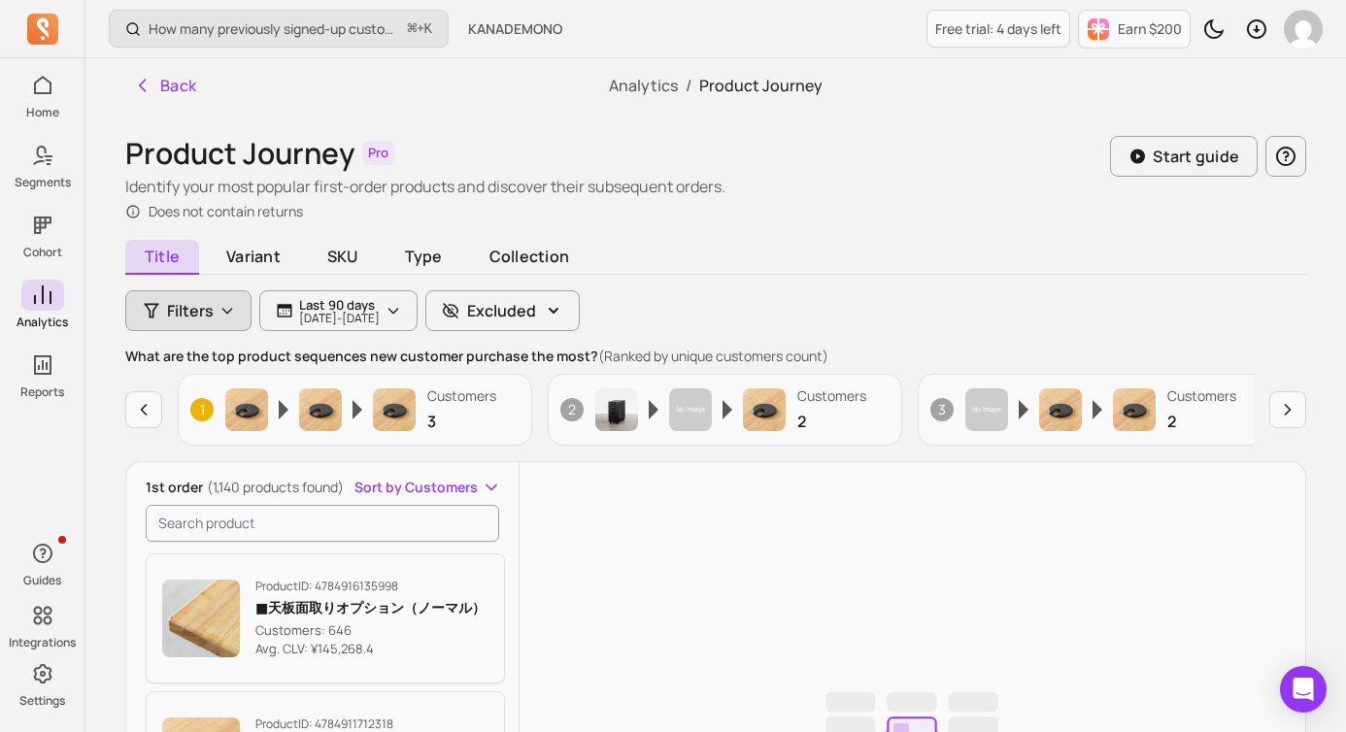
click at [223, 303] on icon "button" at bounding box center [227, 311] width 16 height 16
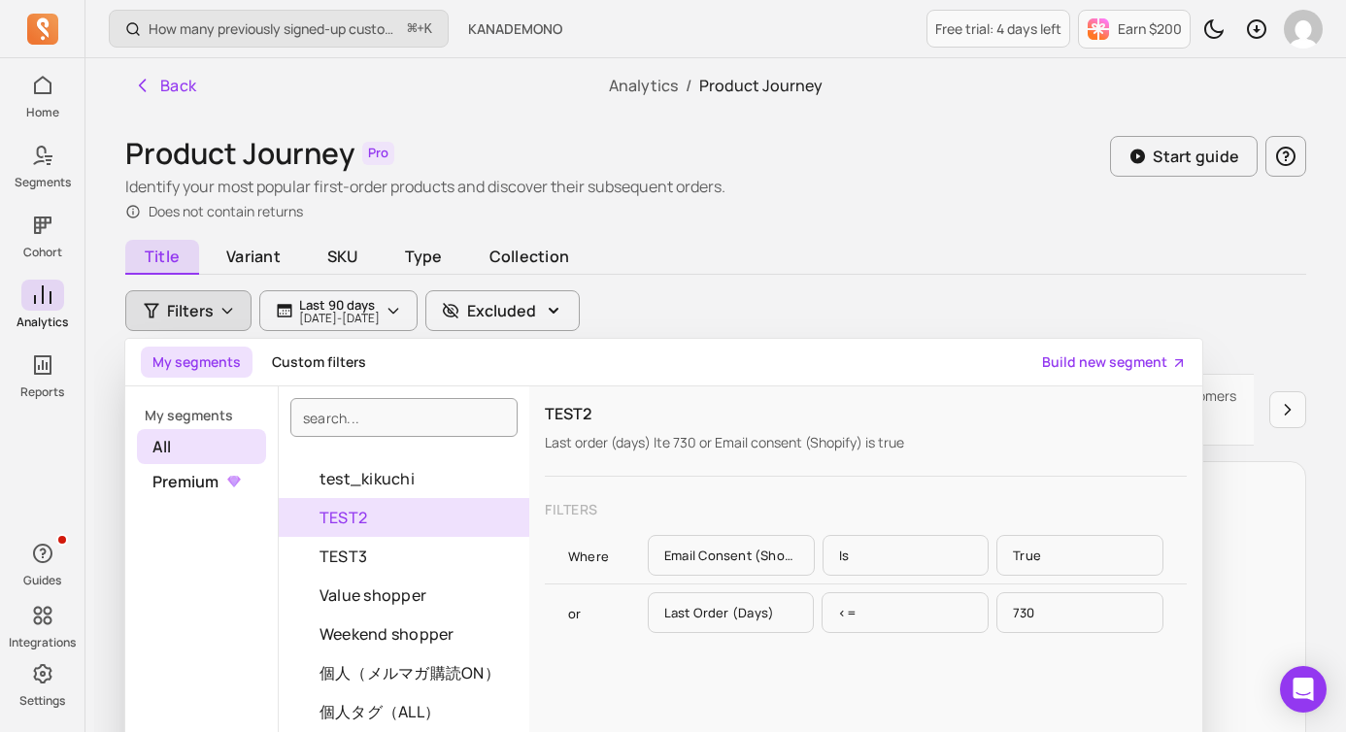
scroll to position [139, 0]
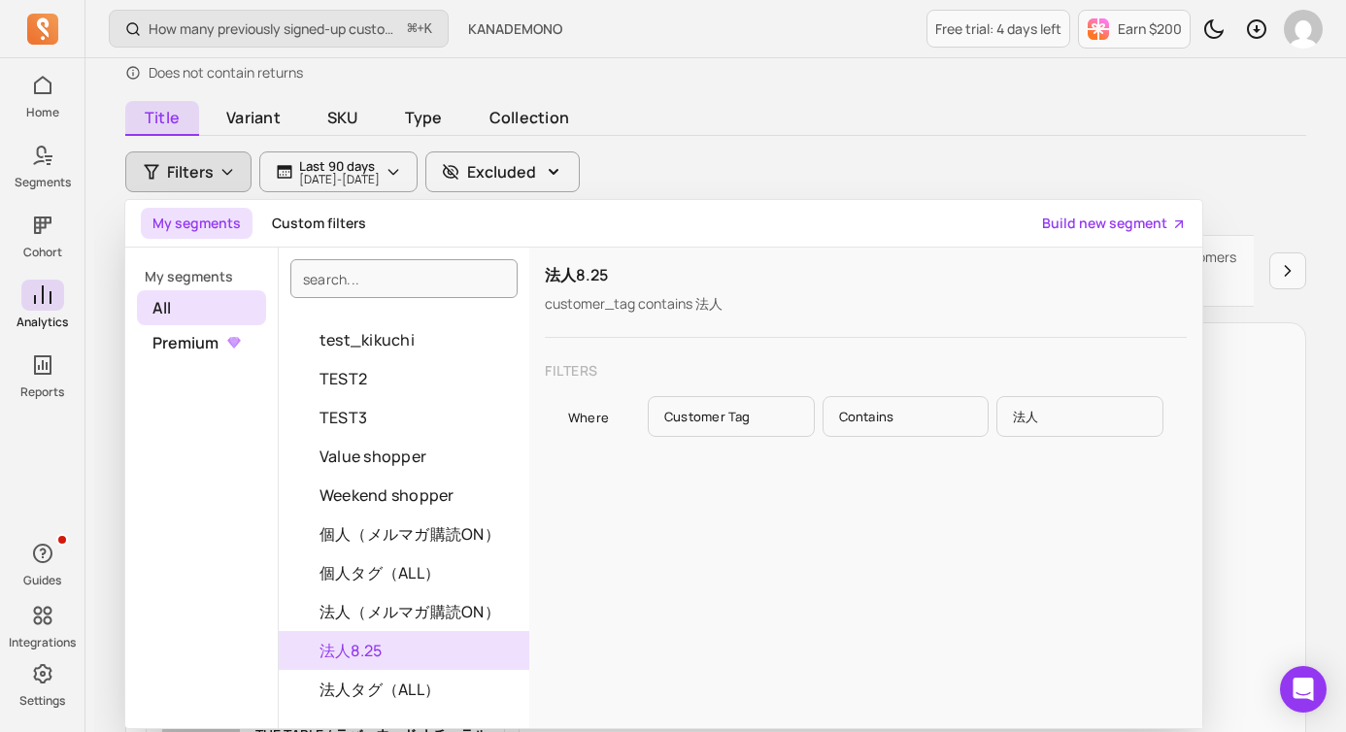
click at [396, 642] on button "法人8.25" at bounding box center [404, 650] width 251 height 39
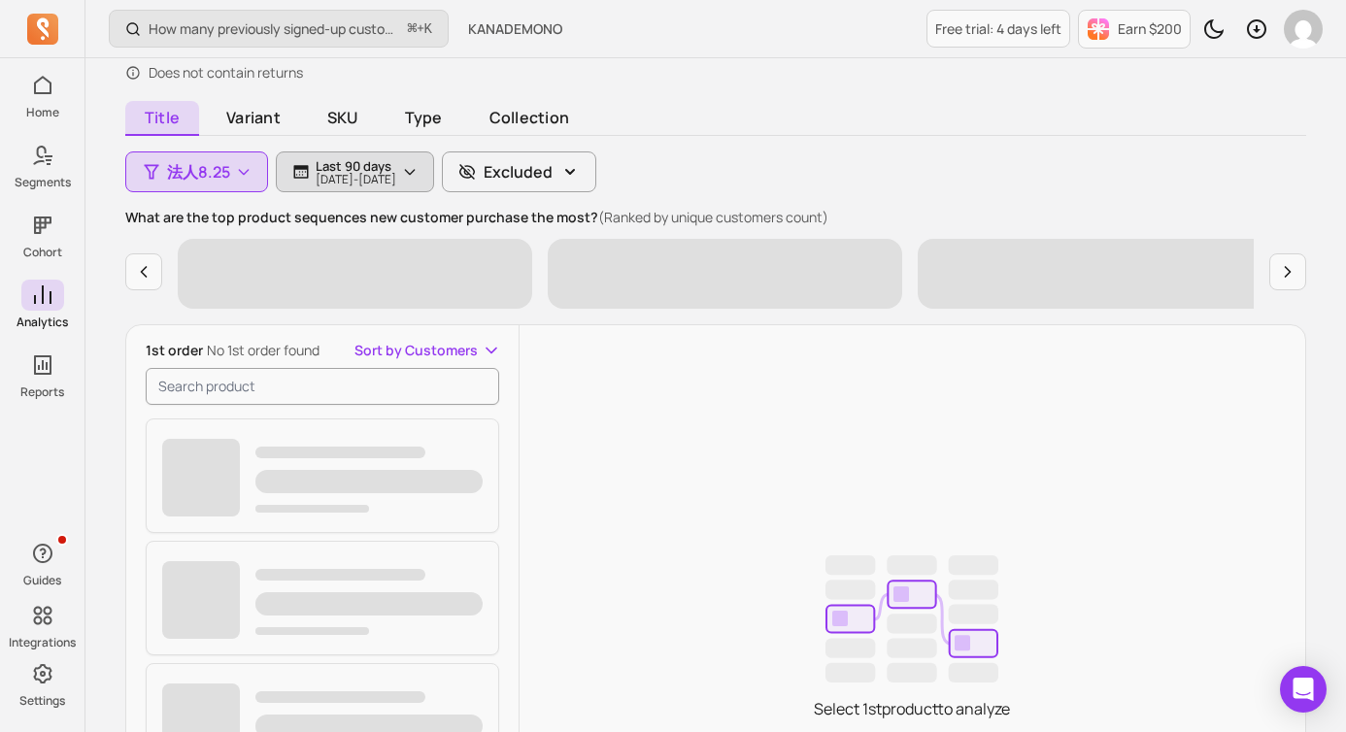
click at [418, 168] on icon "button" at bounding box center [410, 172] width 16 height 16
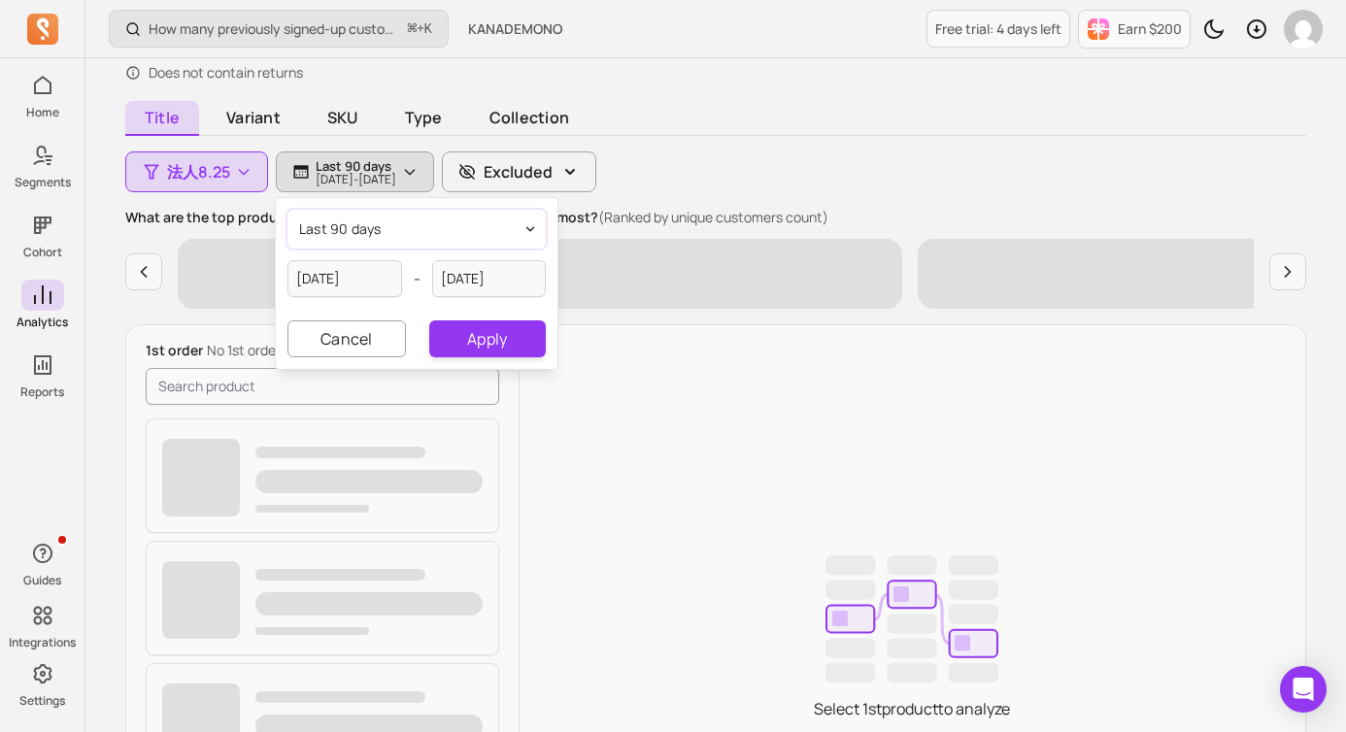
click at [401, 237] on button "last 90 days" at bounding box center [416, 229] width 258 height 39
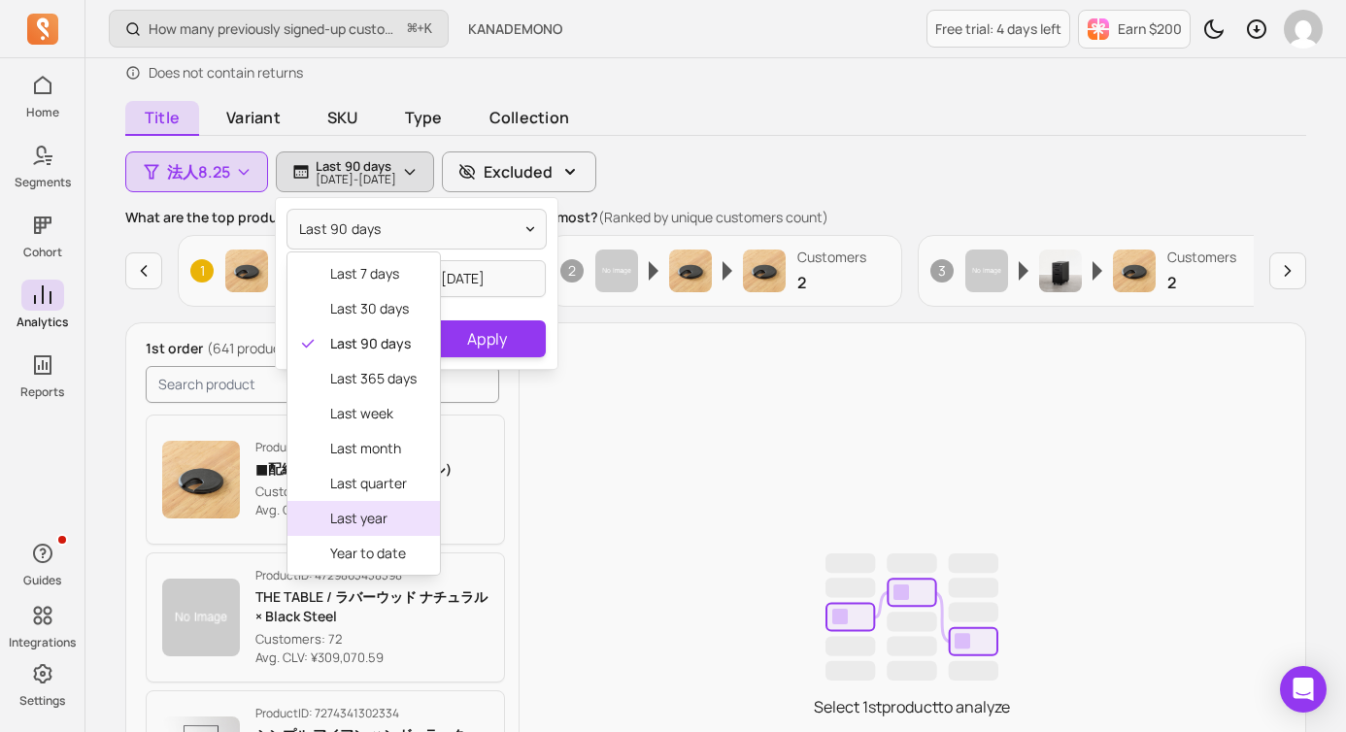
click at [381, 526] on span "last year" at bounding box center [373, 518] width 86 height 19
type input "2024-01-01"
type input "2024-12-31"
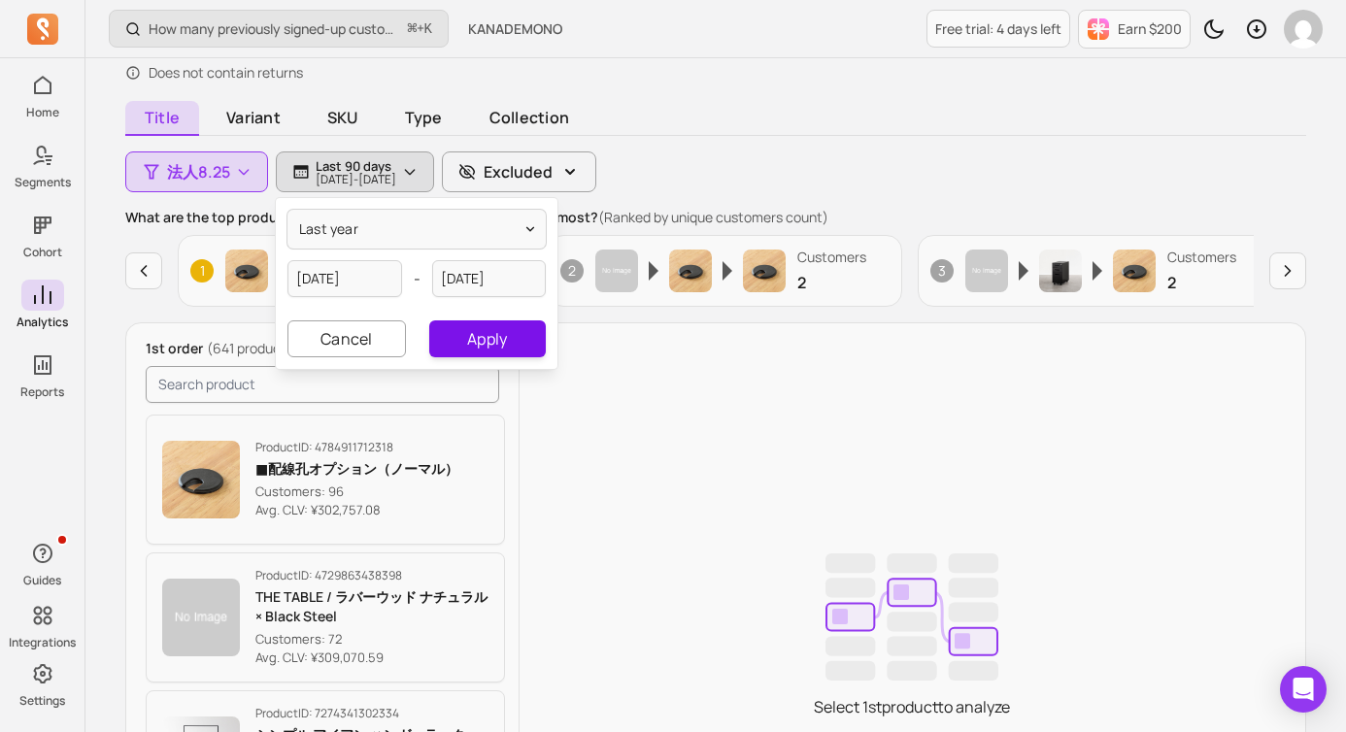
click at [505, 327] on button "Apply" at bounding box center [487, 338] width 117 height 37
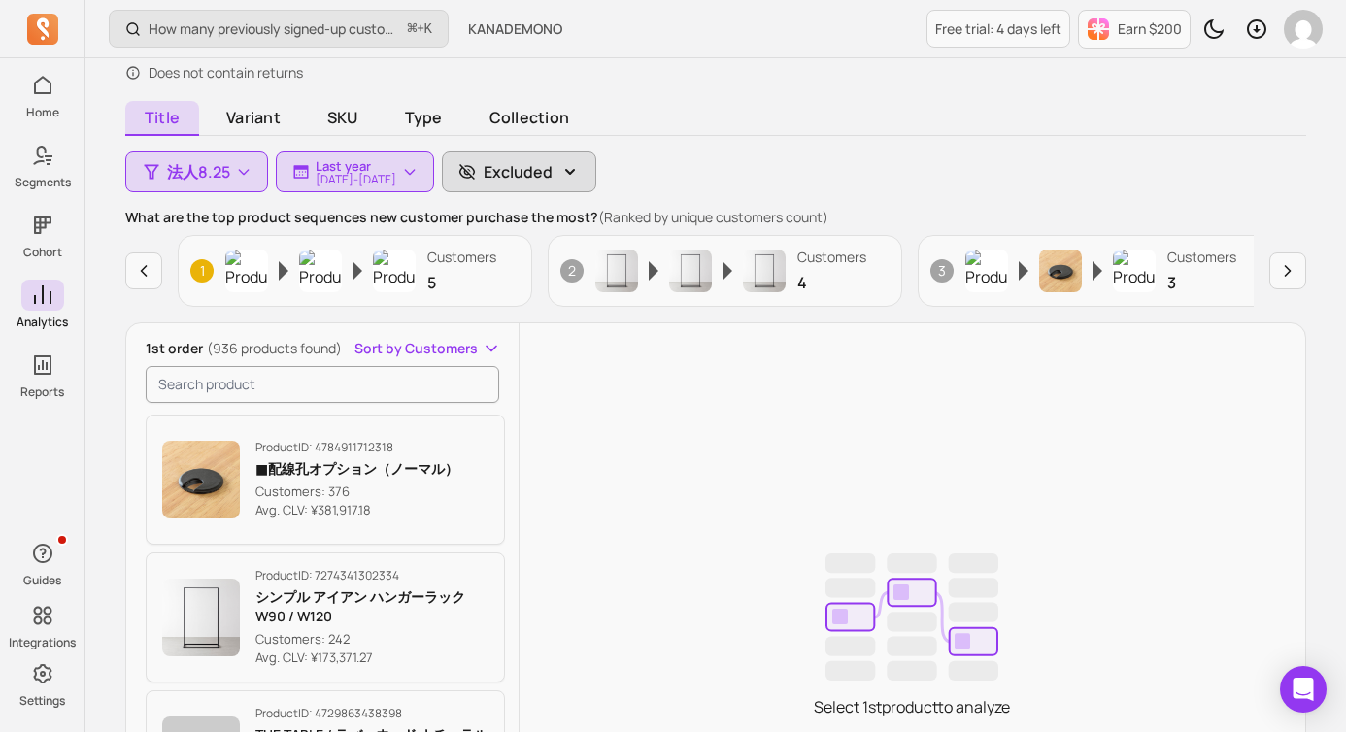
click at [580, 174] on icon "button" at bounding box center [569, 171] width 19 height 19
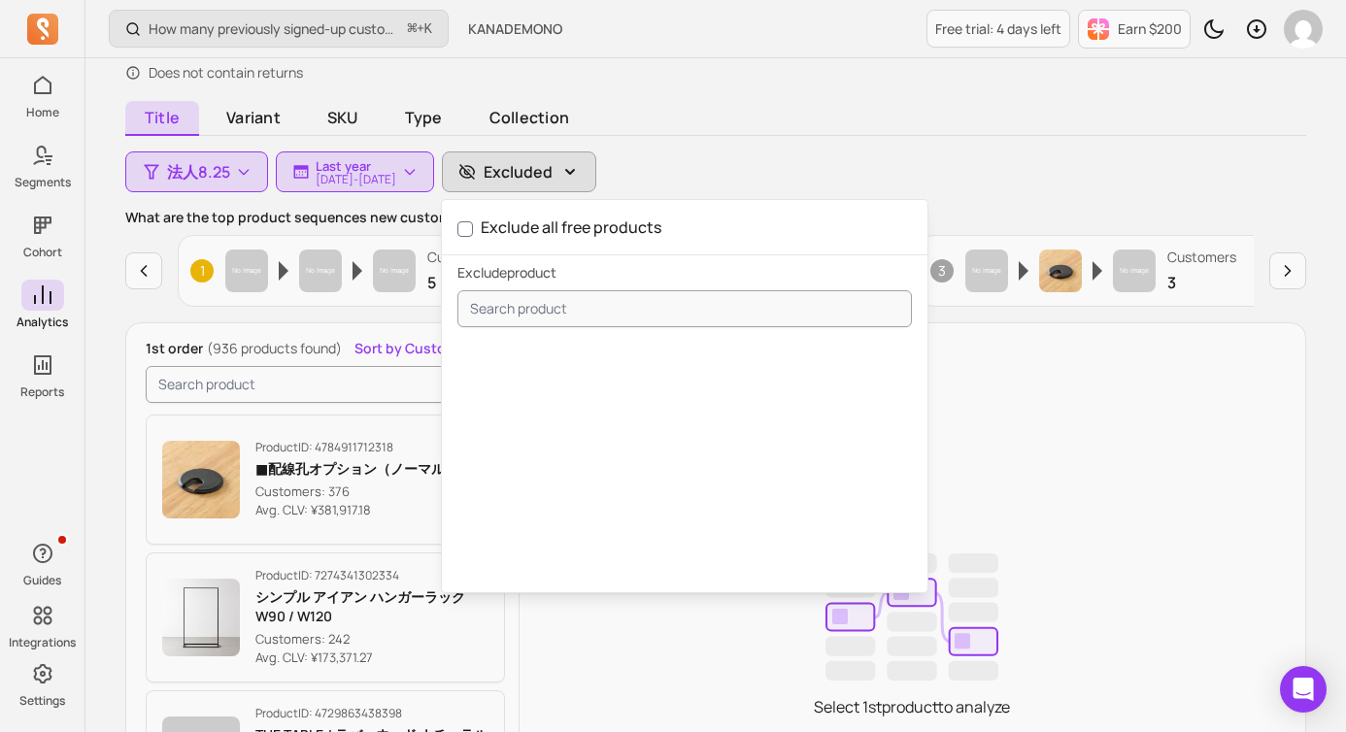
click at [762, 163] on div "Title Variant SKU Type Collection 法人8.25 Last year 2024-01-01 - 2024-12-31 Excl…" at bounding box center [715, 569] width 1181 height 927
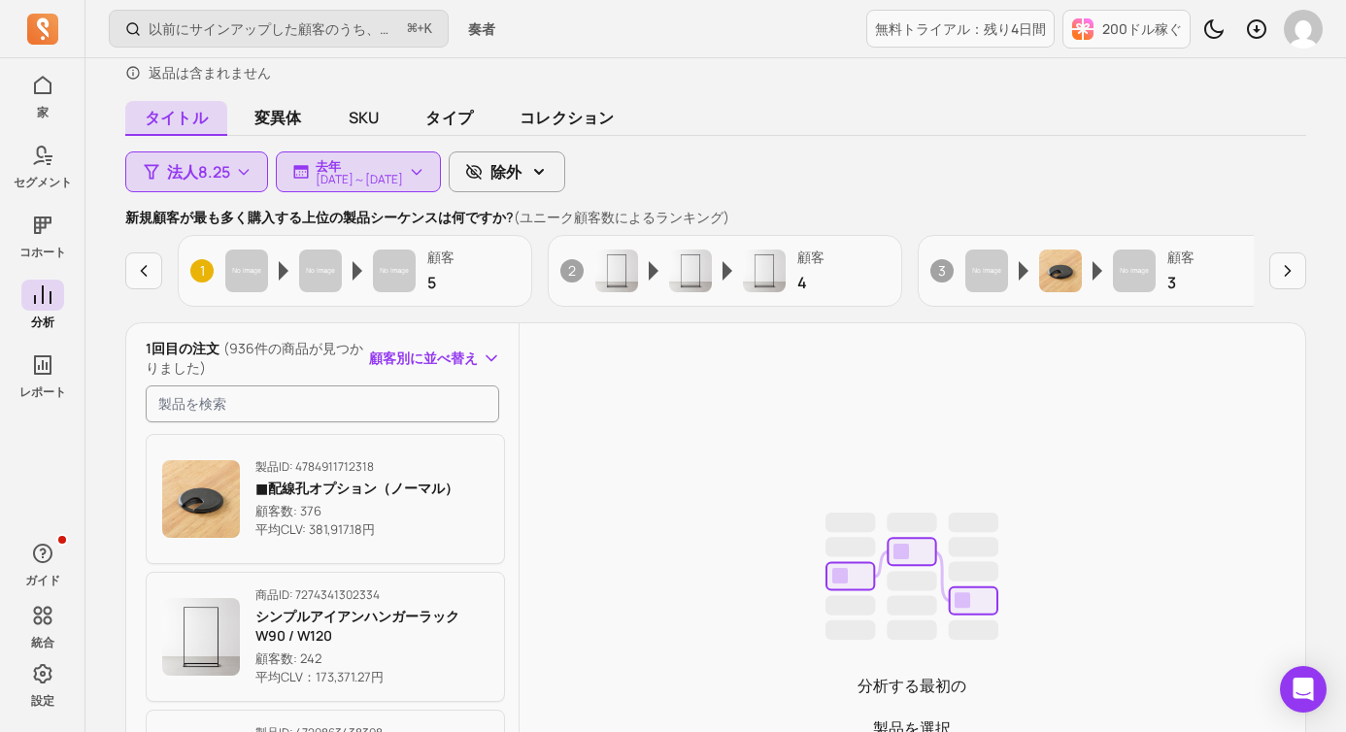
click at [849, 187] on div "タイトル 変異体 SKU タイプ コレクション 法人8.25 去年 2024年1月1日 ～ 2024年12月31日 除外 新規顧客が最も多く購入する上位の製品…" at bounding box center [715, 569] width 1181 height 927
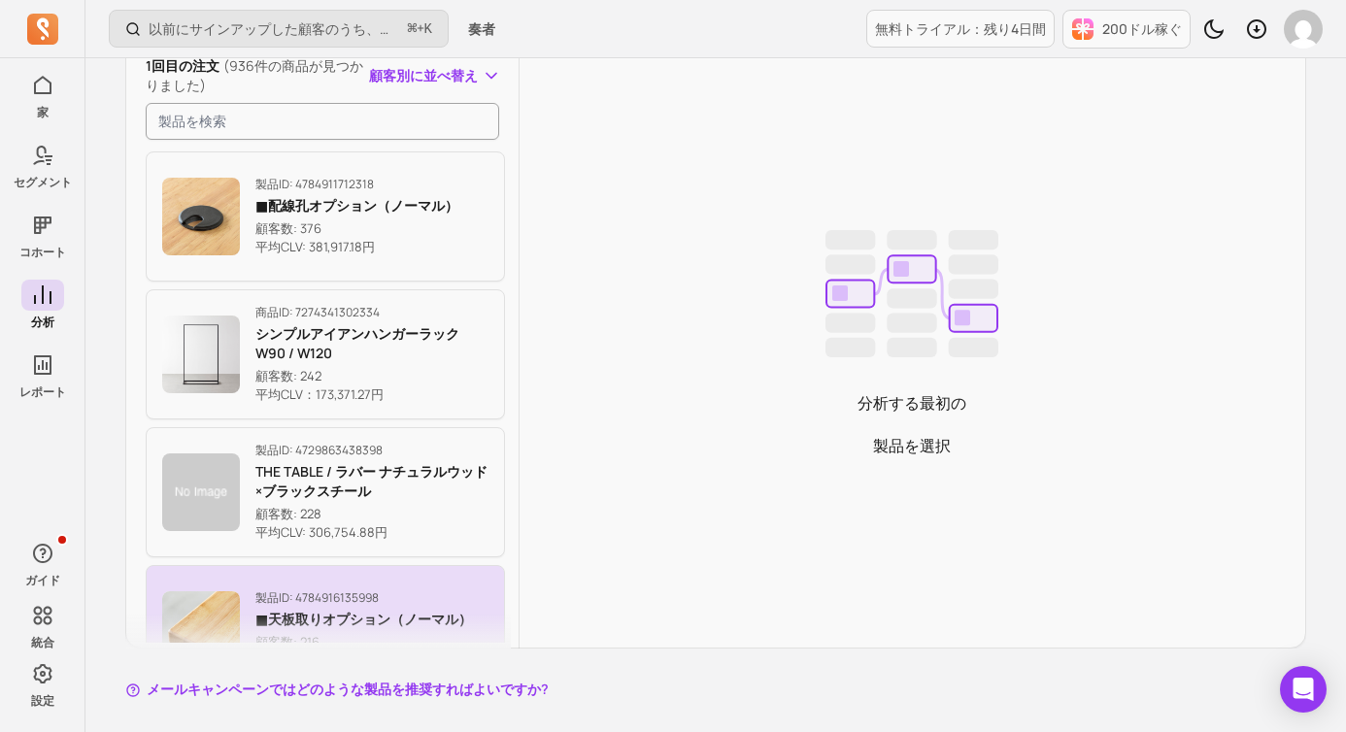
scroll to position [1, 0]
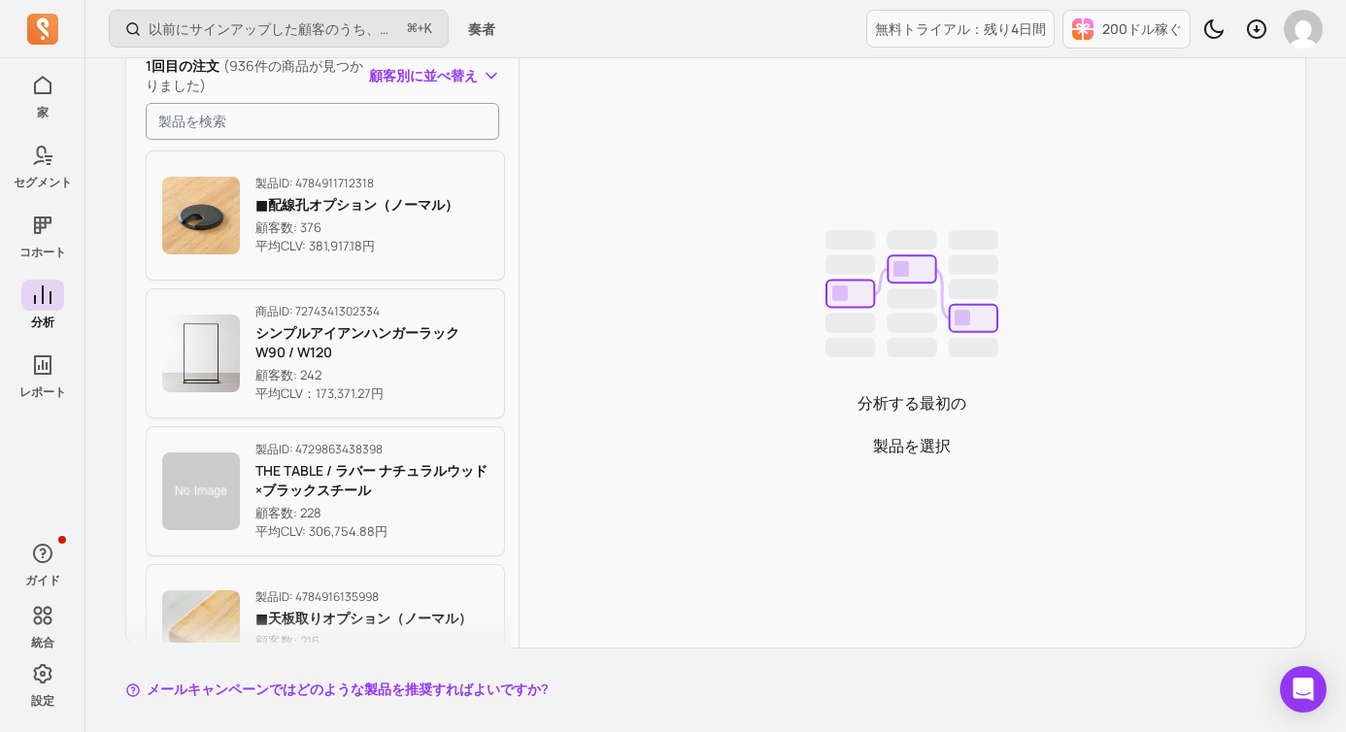
drag, startPoint x: 345, startPoint y: 480, endPoint x: 794, endPoint y: 360, distance: 465.3
click at [794, 360] on div "1回目の注文 (936件の商品が見つかりました) 顧客別に並べ替え 製品 ID: 4784911712318 ■配線孔オプション（ノーマル） 顧客数: 376…" at bounding box center [715, 344] width 1179 height 607
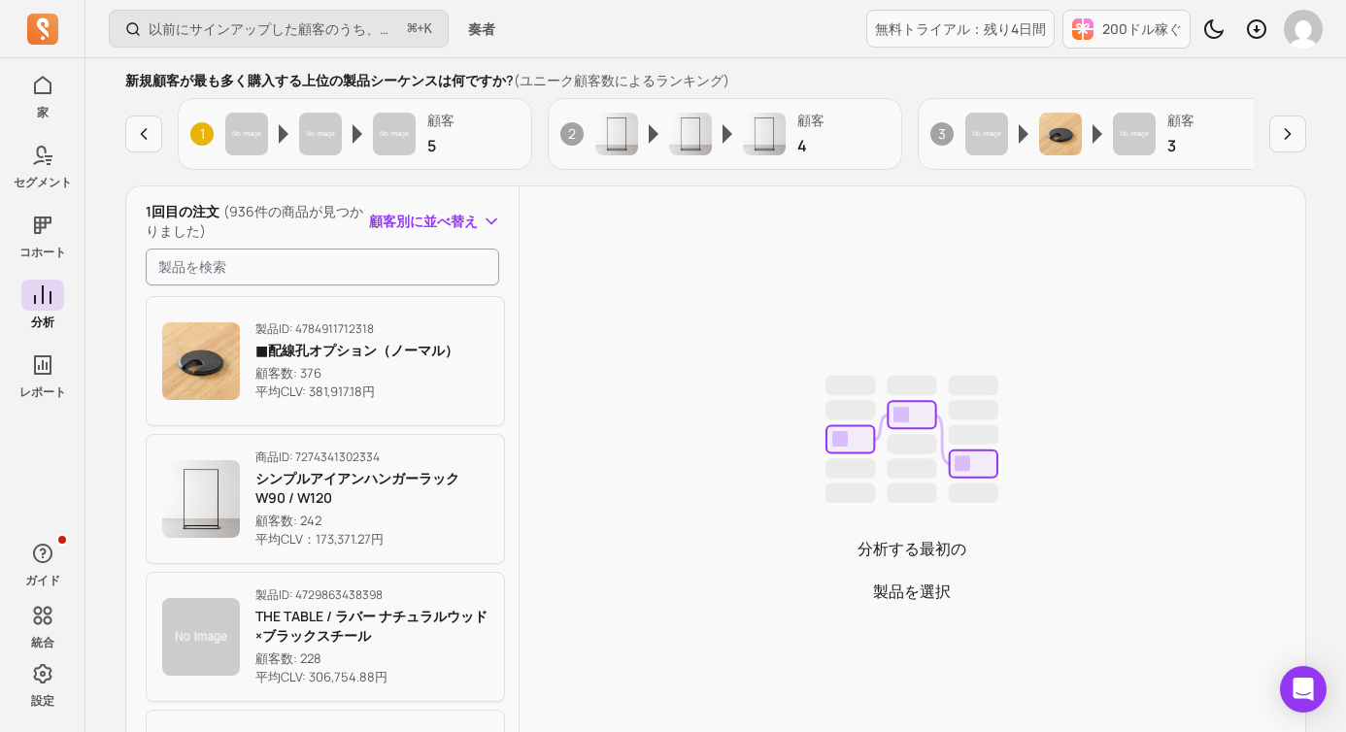
scroll to position [283, 0]
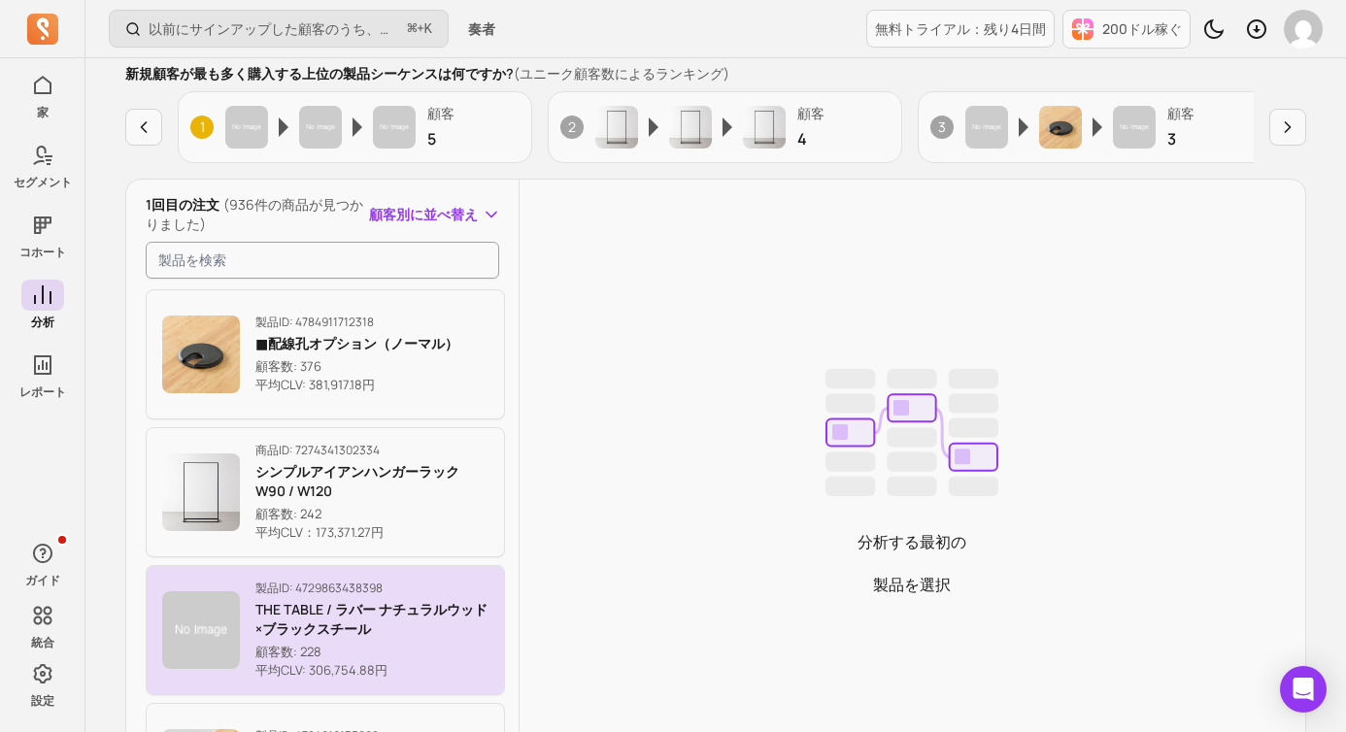
click at [352, 612] on font "THE TABLE / ラバー ナチュラルウッド×ブラックスチール" at bounding box center [371, 619] width 232 height 38
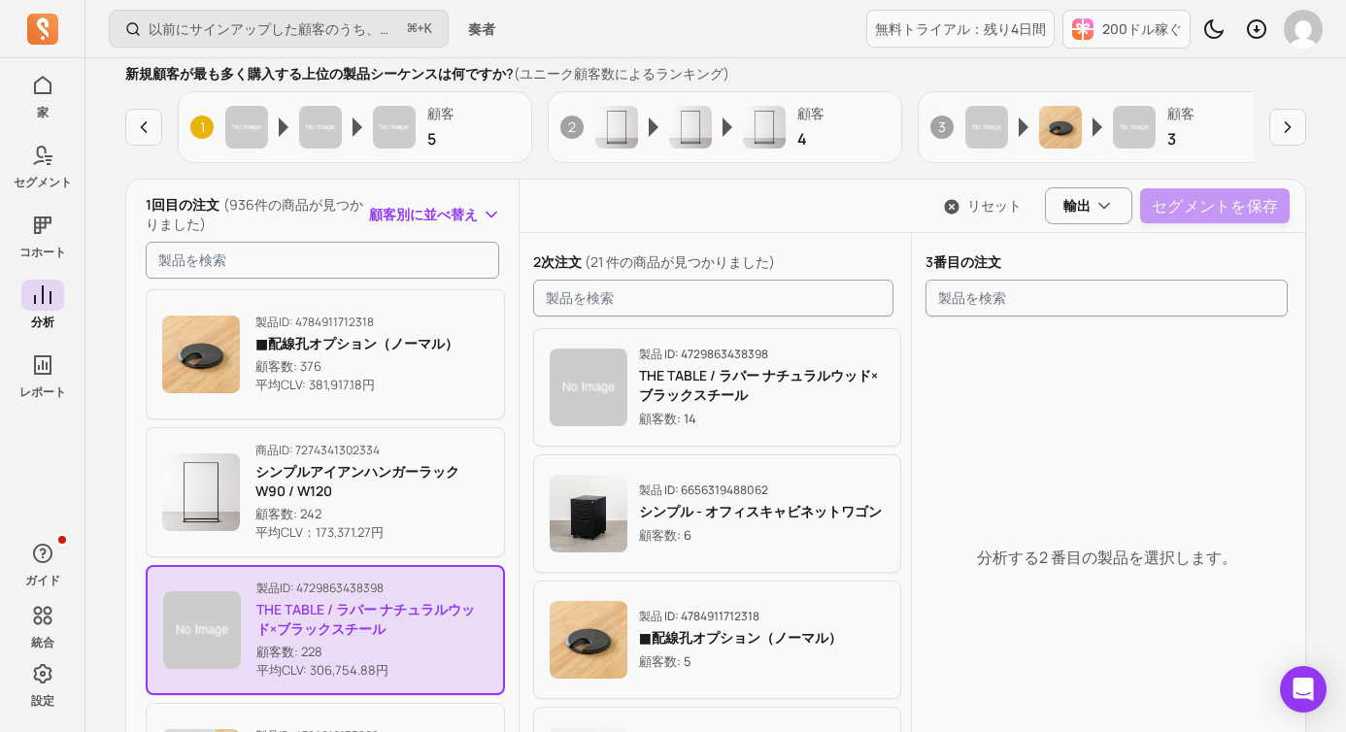
click at [1083, 504] on div "分析する 2 番目の 製品を選択します。" at bounding box center [1106, 557] width 389 height 466
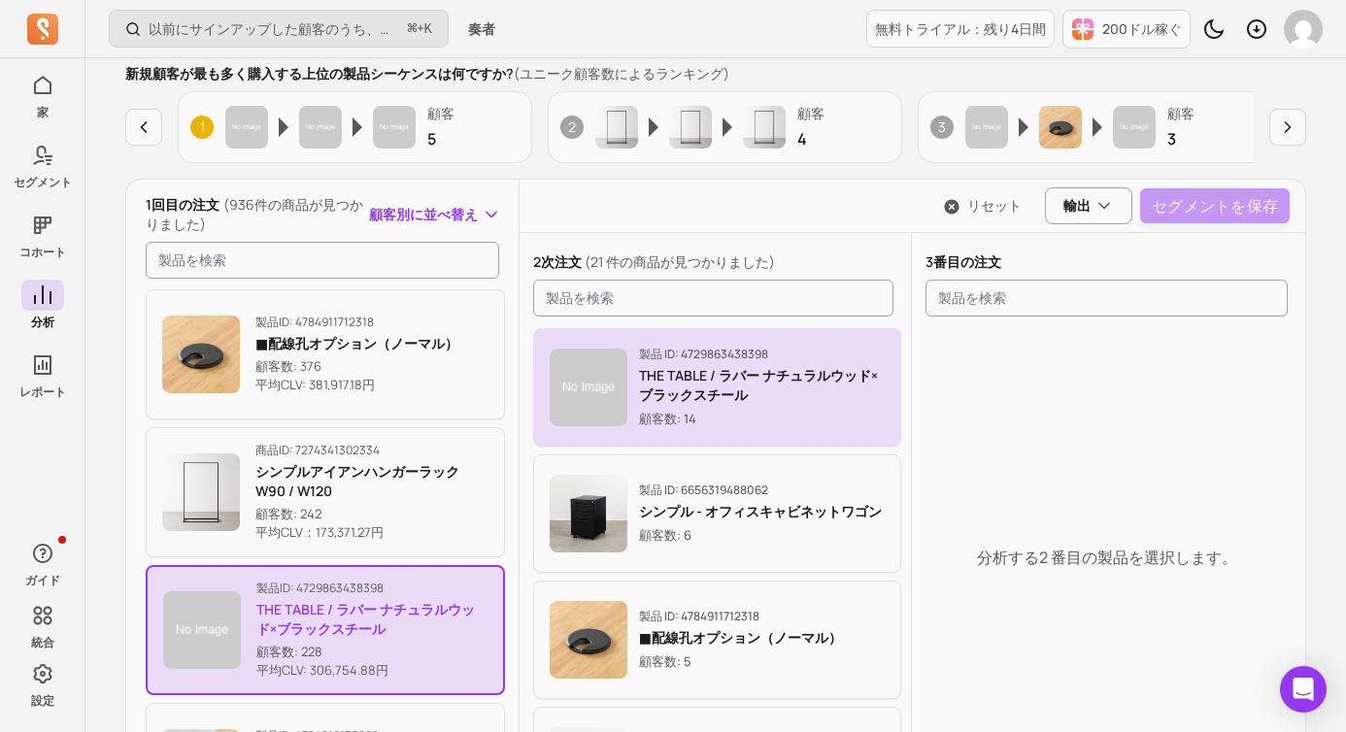
click at [778, 416] on p "顧客数: 14" at bounding box center [762, 418] width 247 height 19
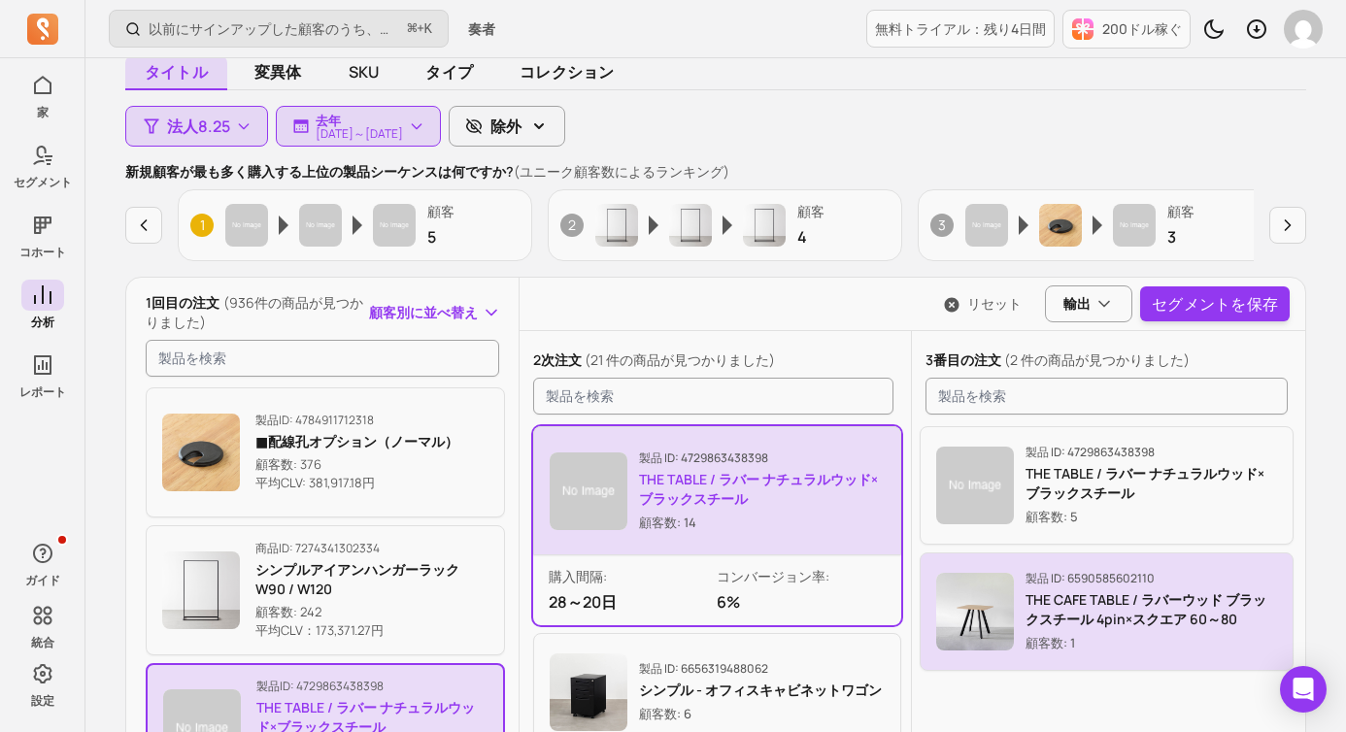
scroll to position [185, 0]
